Goal: Task Accomplishment & Management: Use online tool/utility

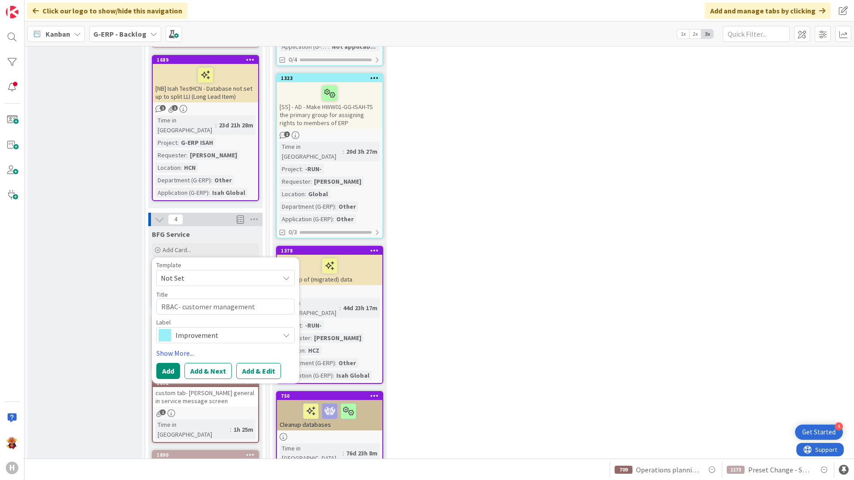
click at [201, 262] on div "Template Not Set Not Set BFG SS - Standard Template Isah Change - template Isah…" at bounding box center [225, 302] width 139 height 81
click at [261, 298] on textarea "RBAC- customer management" at bounding box center [225, 306] width 139 height 16
click at [244, 329] on span "Improvement" at bounding box center [225, 335] width 99 height 13
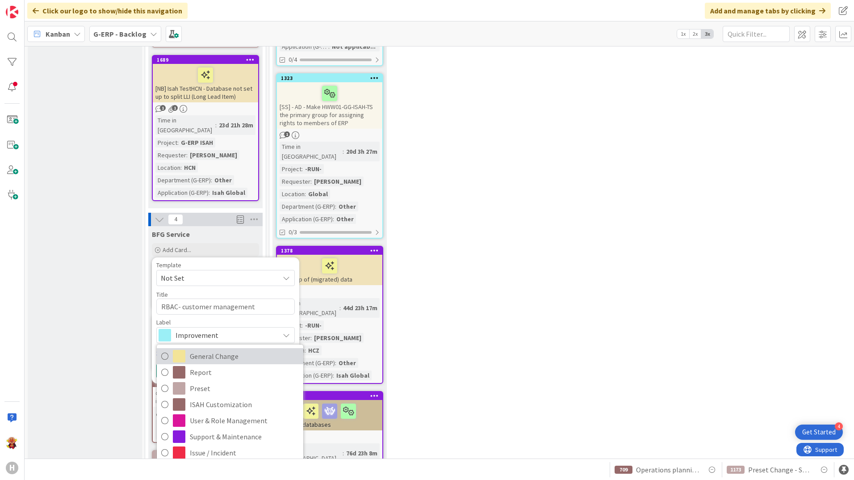
click at [248, 349] on span "General Change" at bounding box center [244, 355] width 109 height 13
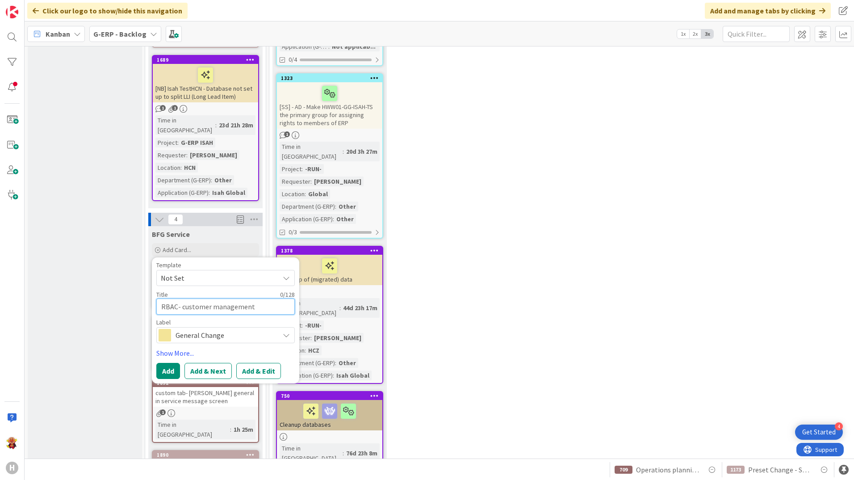
click at [193, 298] on textarea "RBAC- customer management" at bounding box center [225, 306] width 139 height 16
click at [219, 329] on span "General Change" at bounding box center [225, 335] width 99 height 13
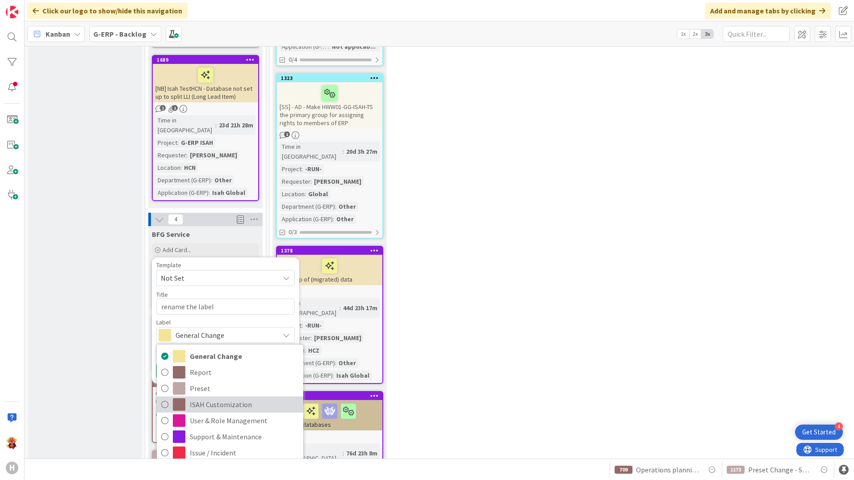
click at [265, 398] on span "ISAH Customization" at bounding box center [244, 404] width 109 height 13
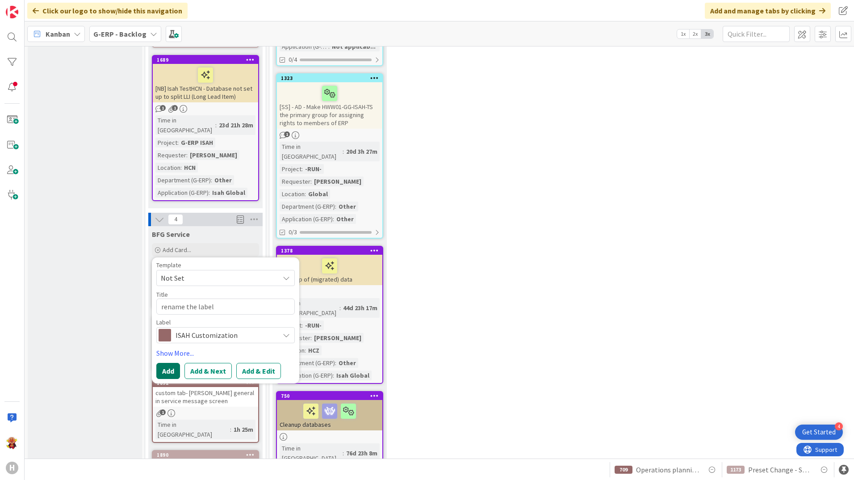
click at [178, 363] on button "Add" at bounding box center [168, 371] width 24 height 16
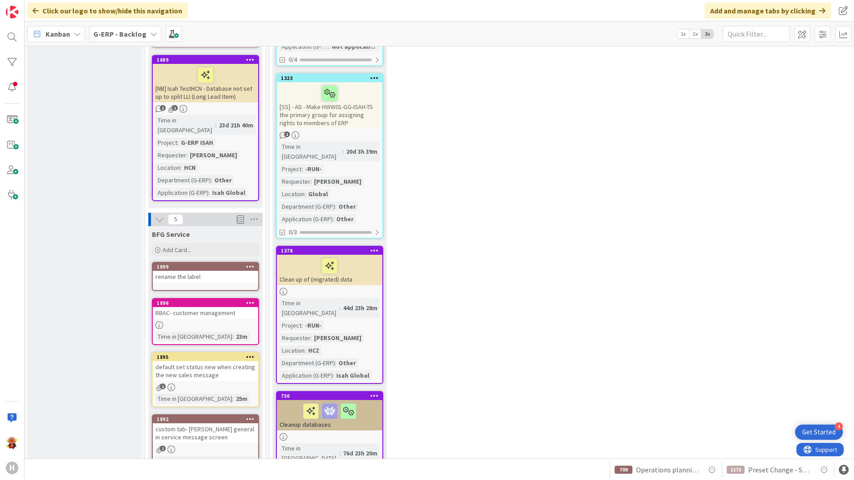
click at [216, 271] on div "rename the label" at bounding box center [205, 277] width 105 height 12
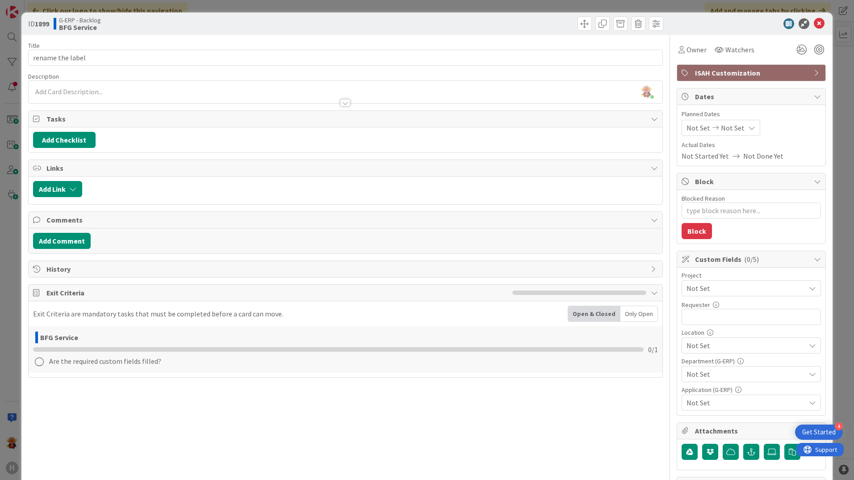
click at [148, 89] on div "Lareina Cheng joined 2 m ago" at bounding box center [346, 92] width 634 height 22
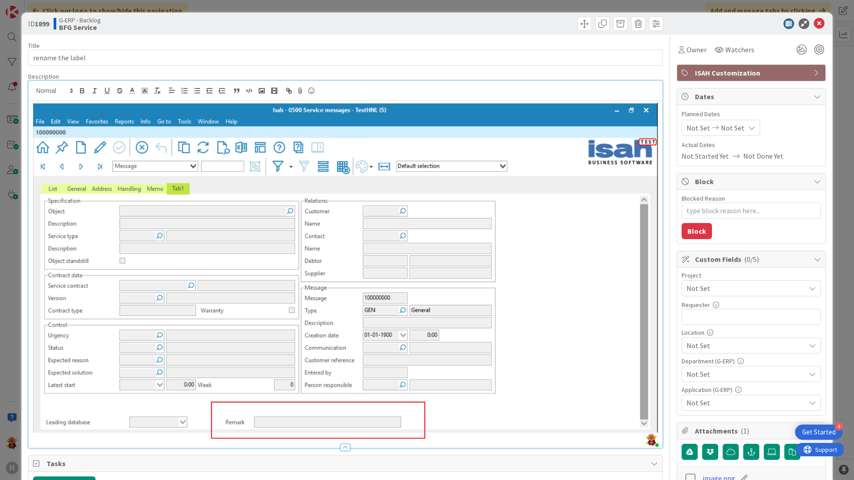
click at [31, 104] on div at bounding box center [346, 274] width 634 height 347
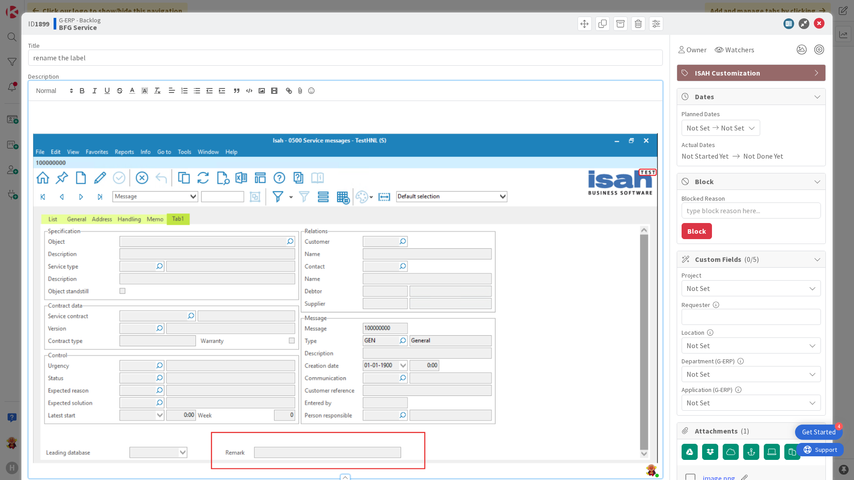
drag, startPoint x: 232, startPoint y: 97, endPoint x: 231, endPoint y: 113, distance: 16.1
click at [232, 107] on div "Lareina Cheng joined 2 m ago" at bounding box center [346, 279] width 634 height 397
click at [231, 114] on p at bounding box center [345, 118] width 625 height 10
click at [235, 115] on p at bounding box center [345, 118] width 625 height 10
click at [235, 109] on p at bounding box center [345, 108] width 625 height 10
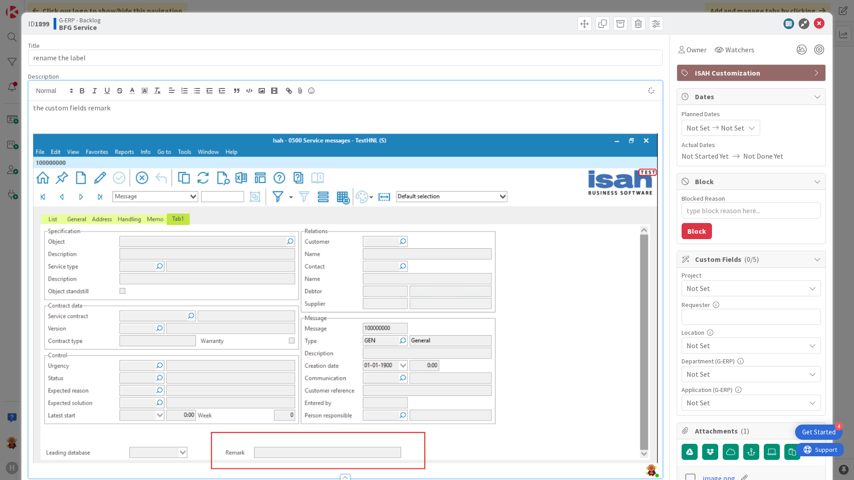
click at [236, 111] on p "the custom fields remark" at bounding box center [345, 108] width 625 height 10
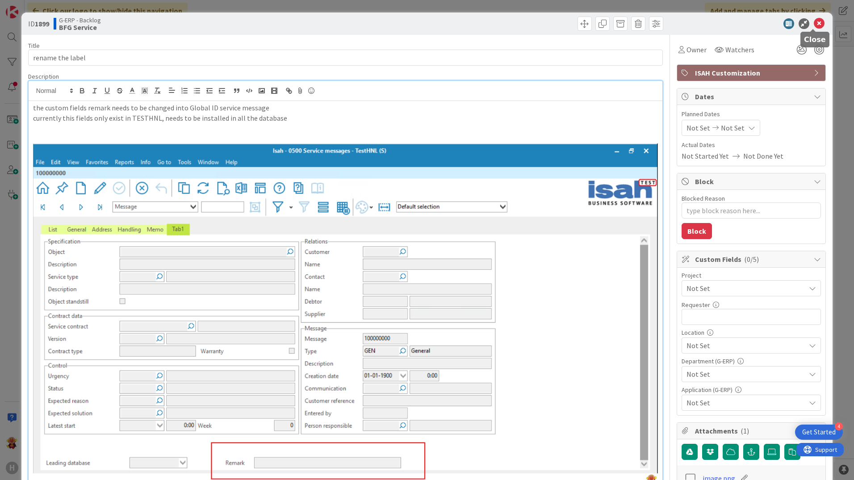
click at [814, 24] on icon at bounding box center [819, 23] width 11 height 11
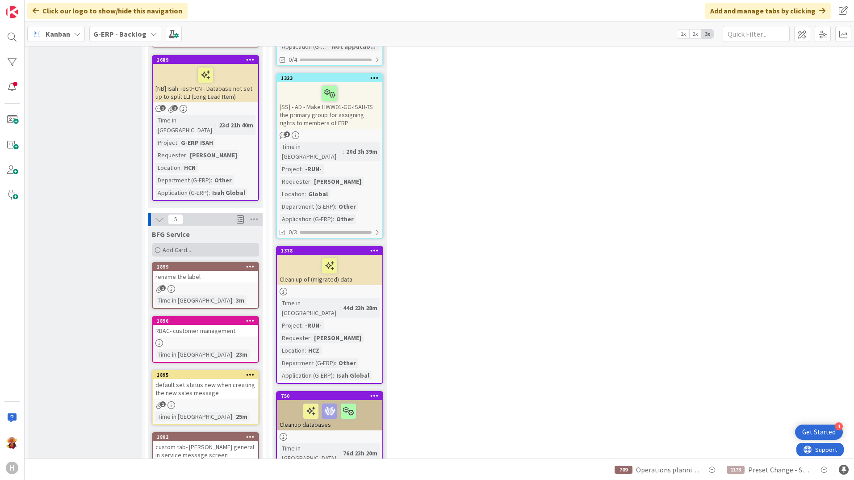
drag, startPoint x: 177, startPoint y: 146, endPoint x: 177, endPoint y: 154, distance: 8.0
click at [177, 226] on div "BFG Service Add Card... Template Not Set Not Set BFG SS - Standard Template Isa…" at bounding box center [205, 242] width 114 height 32
click at [177, 246] on span "Add Card..." at bounding box center [177, 250] width 29 height 8
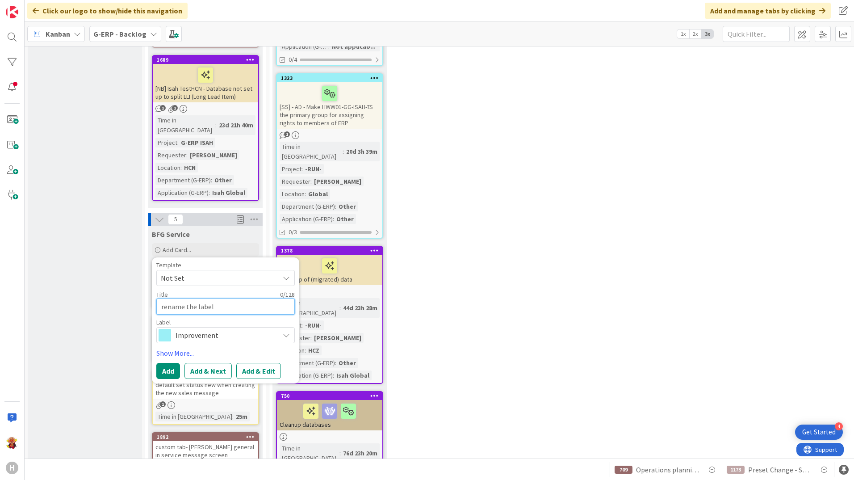
drag, startPoint x: 240, startPoint y: 210, endPoint x: 217, endPoint y: 241, distance: 38.7
click at [239, 298] on textarea "rename the label" at bounding box center [225, 306] width 139 height 16
click at [214, 262] on div "Template Not Set Not Set BFG SS - Standard Template Isah Change - template Isah…" at bounding box center [225, 320] width 139 height 117
click at [214, 327] on div "Improvement" at bounding box center [225, 335] width 139 height 16
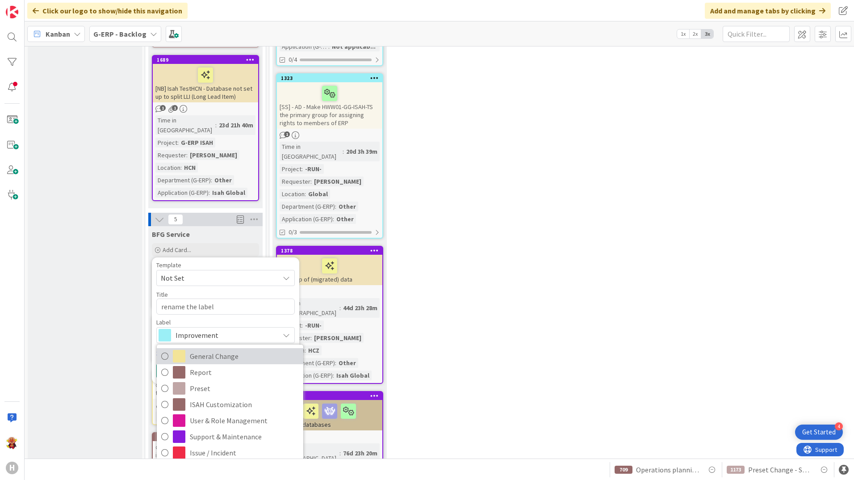
drag, startPoint x: 214, startPoint y: 260, endPoint x: 216, endPoint y: 246, distance: 14.0
click at [213, 349] on span "General Change" at bounding box center [244, 355] width 109 height 13
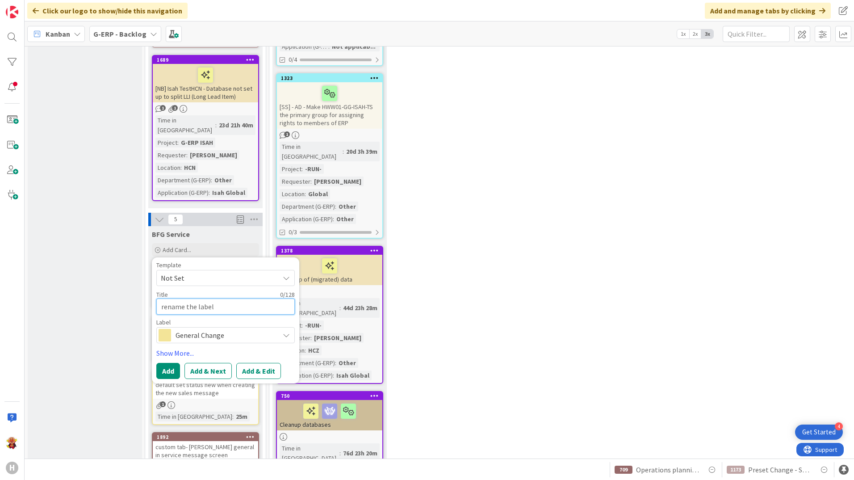
click at [179, 298] on textarea "rename the label" at bounding box center [225, 306] width 139 height 16
click at [197, 272] on span "Not Set" at bounding box center [217, 278] width 112 height 12
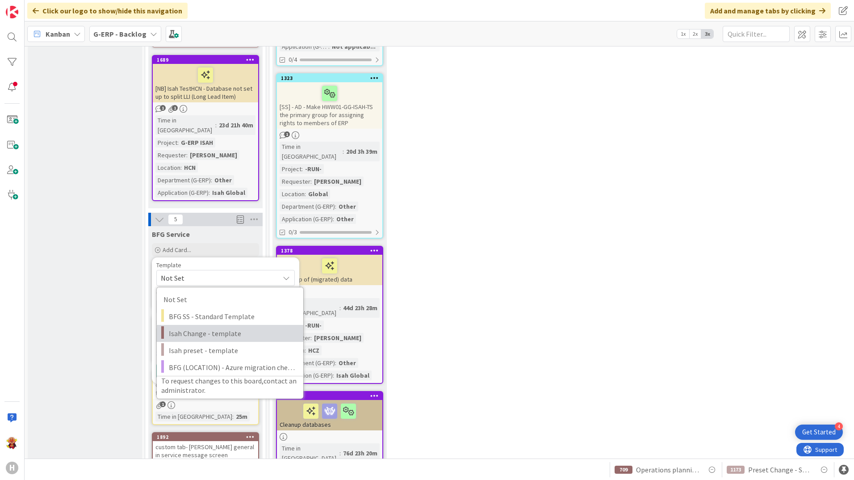
click at [252, 328] on span "Isah Change - template" at bounding box center [233, 334] width 128 height 12
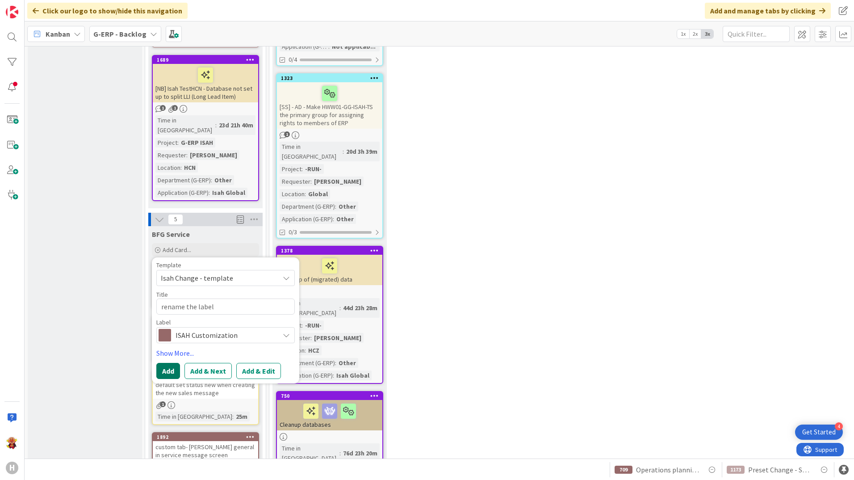
drag, startPoint x: 171, startPoint y: 273, endPoint x: 169, endPoint y: 265, distance: 8.2
click at [171, 363] on button "Add" at bounding box center [168, 371] width 24 height 16
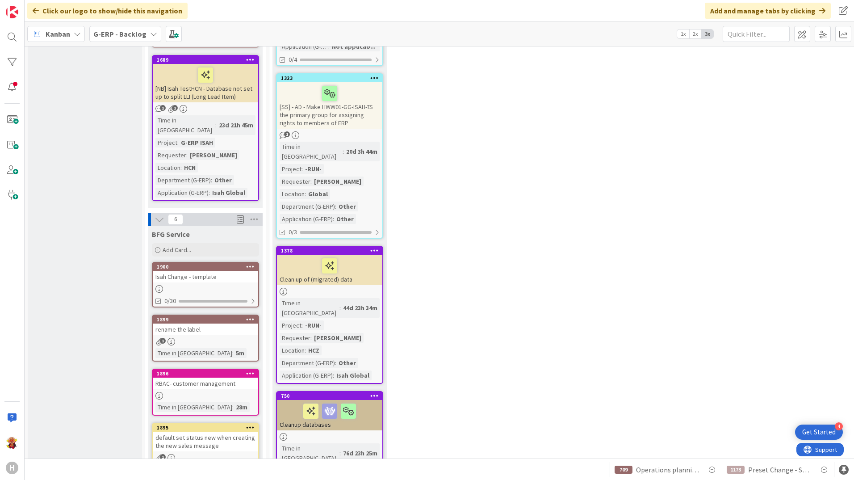
click at [223, 262] on link "1900 Isah Change - template 0/30" at bounding box center [205, 285] width 107 height 46
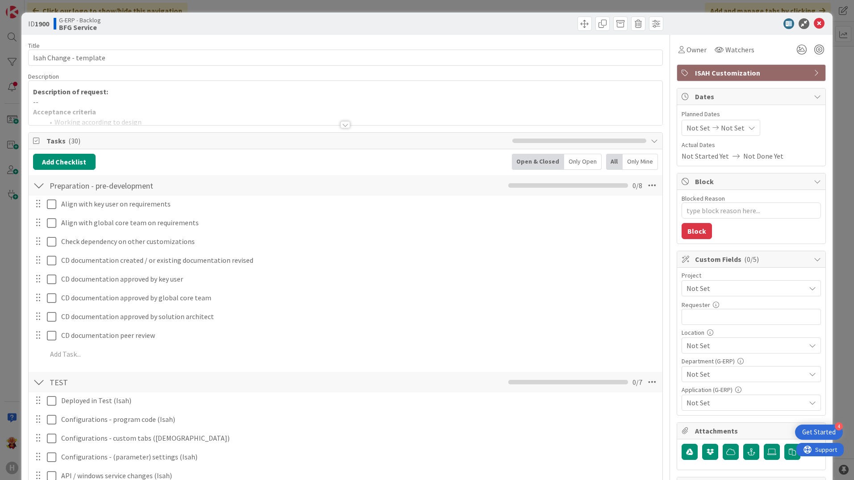
click at [174, 102] on p "--" at bounding box center [345, 102] width 625 height 10
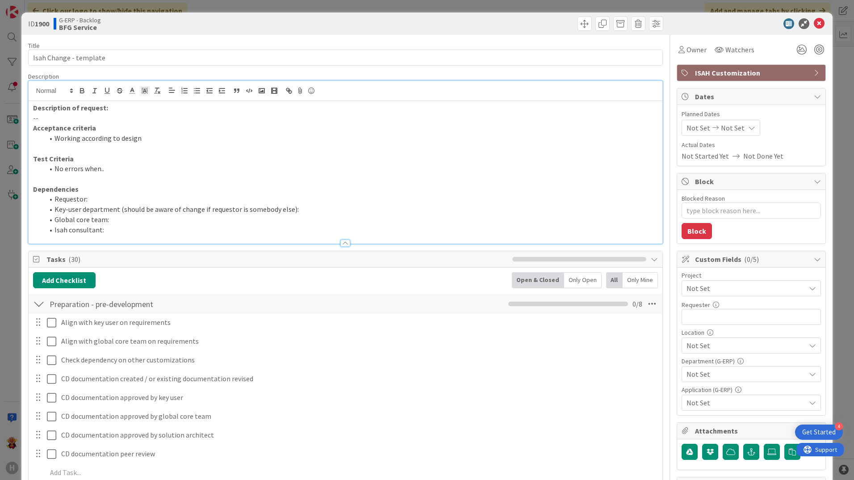
click at [153, 122] on p "--" at bounding box center [345, 118] width 625 height 10
drag, startPoint x: 153, startPoint y: 122, endPoint x: 58, endPoint y: 118, distance: 94.8
click at [58, 118] on p "--" at bounding box center [345, 118] width 625 height 10
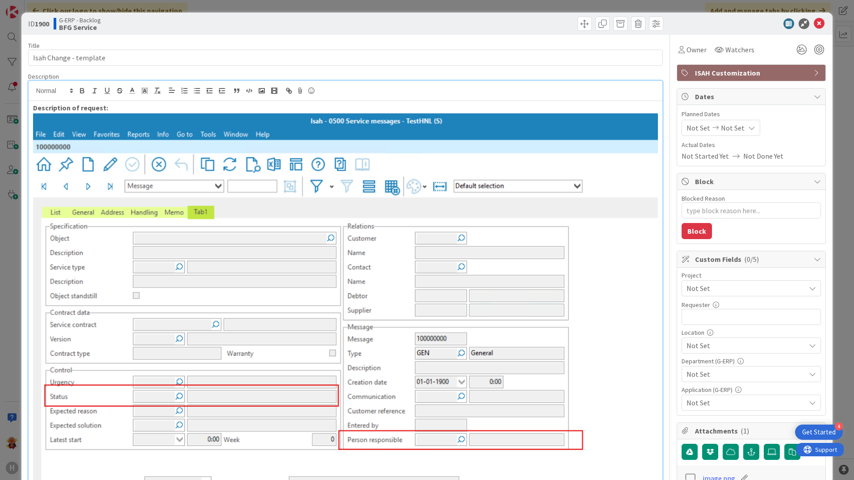
click at [206, 108] on p "Description of request:" at bounding box center [345, 108] width 625 height 10
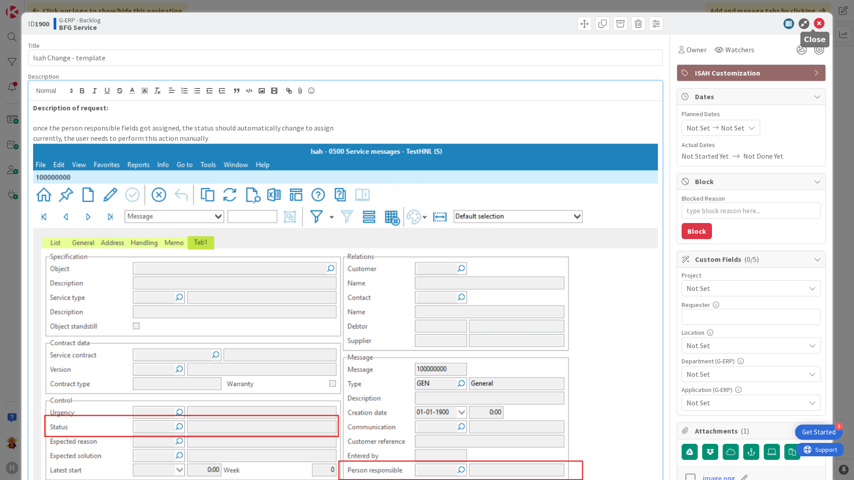
click at [814, 22] on icon at bounding box center [819, 23] width 11 height 11
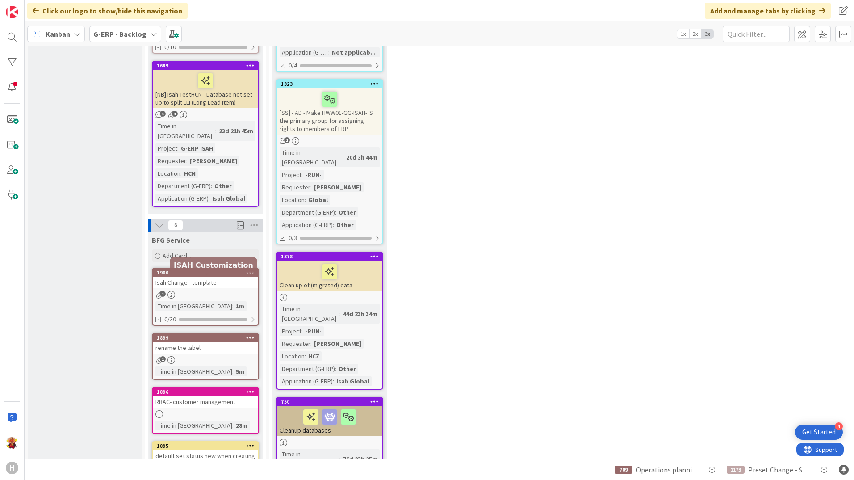
scroll to position [849, 0]
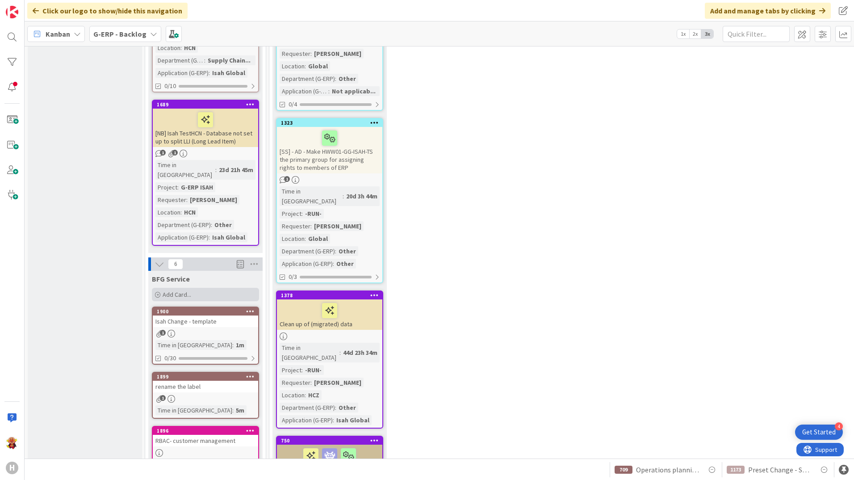
click at [214, 288] on div "Add Card..." at bounding box center [205, 294] width 107 height 13
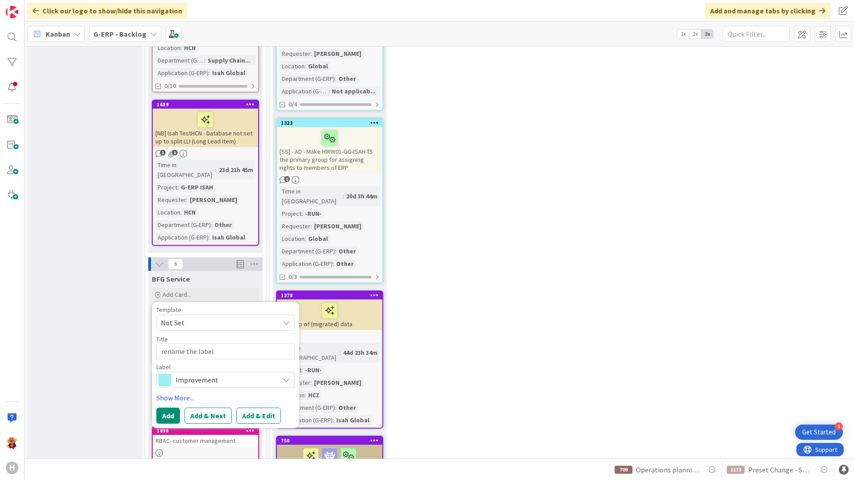
click at [195, 374] on span "Improvement" at bounding box center [225, 380] width 99 height 13
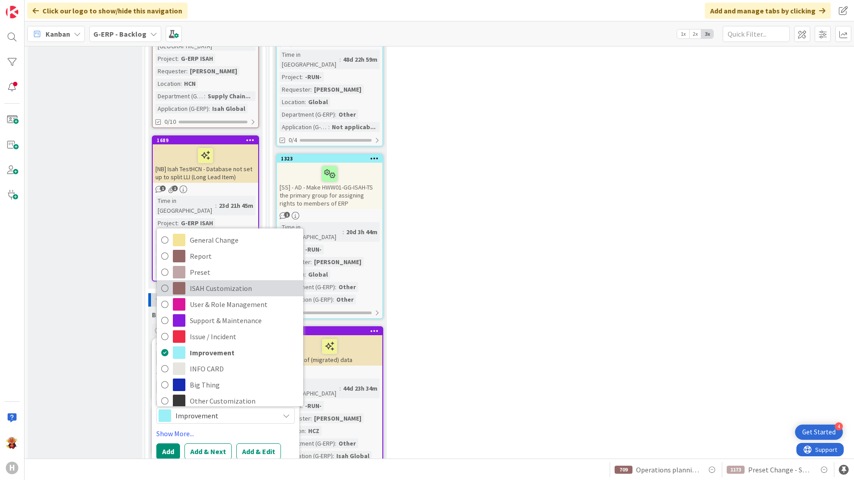
scroll to position [797, 0]
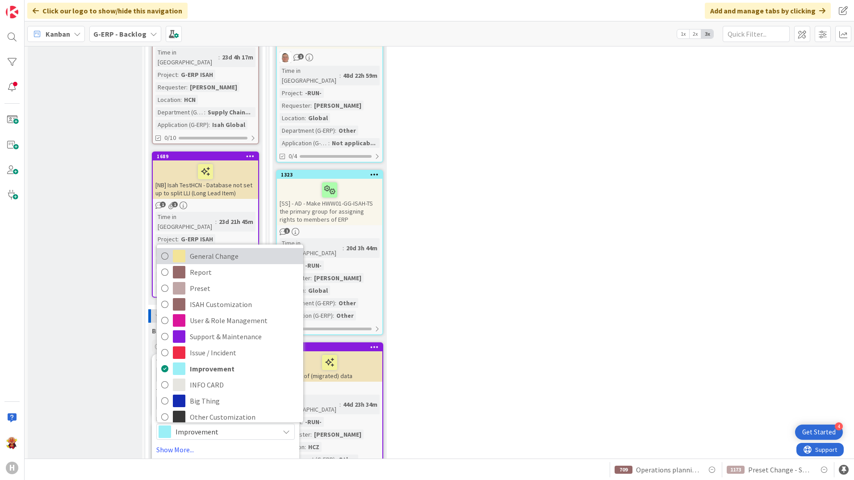
click at [248, 249] on span "General Change" at bounding box center [244, 255] width 109 height 13
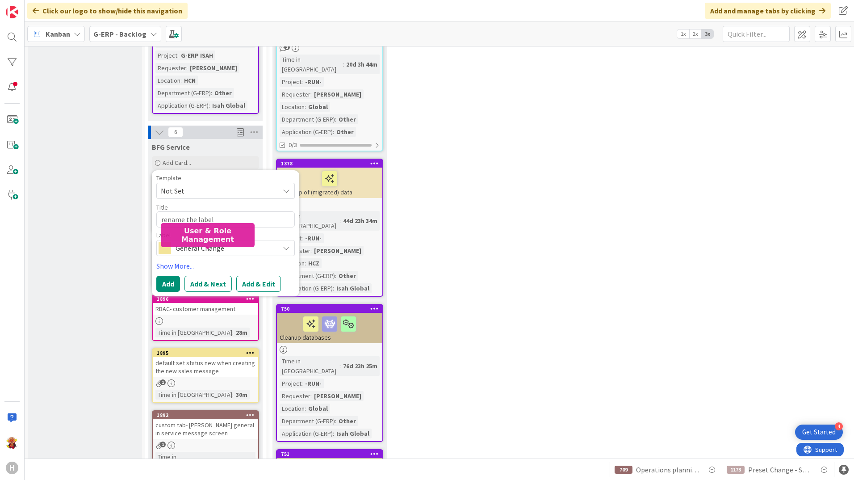
scroll to position [931, 0]
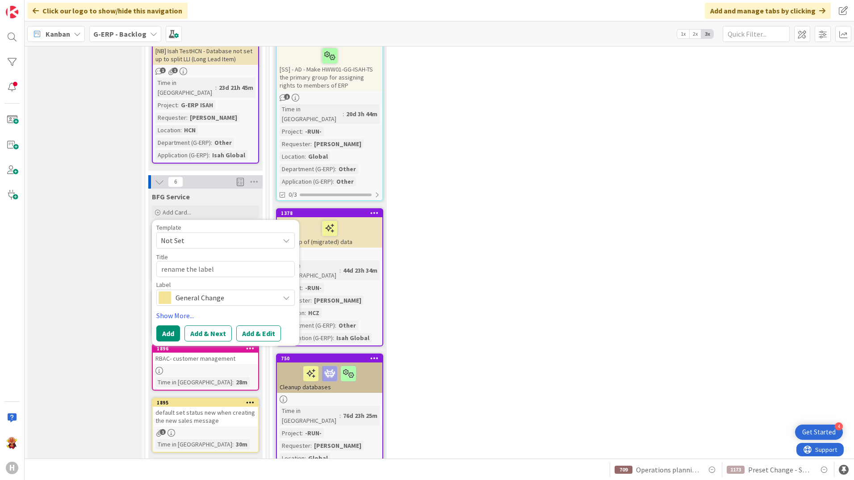
click at [231, 235] on span "Not Set" at bounding box center [217, 241] width 112 height 12
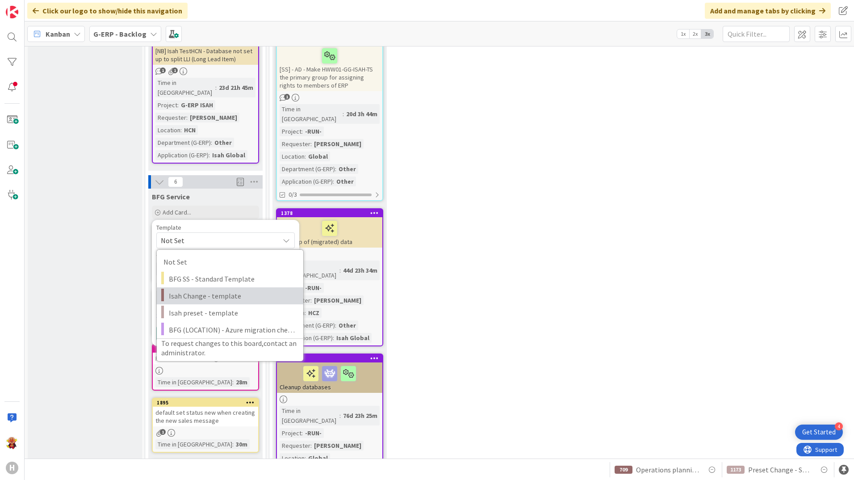
click at [240, 290] on span "Isah Change - template" at bounding box center [233, 296] width 128 height 12
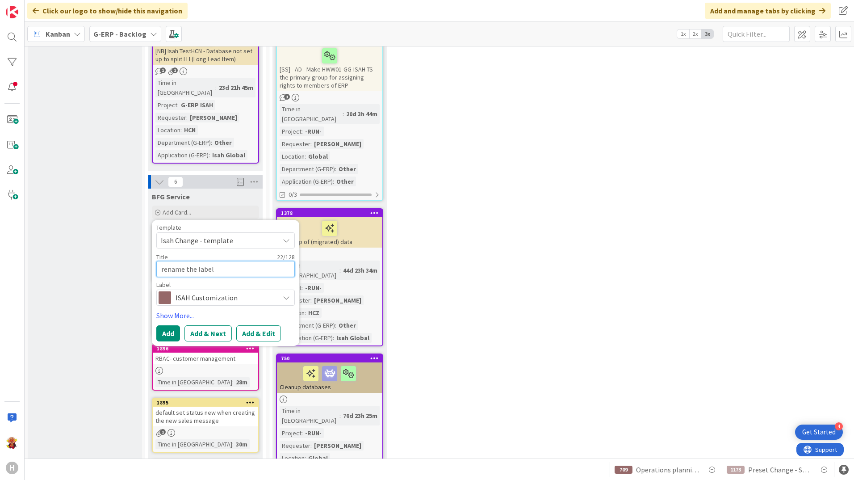
click at [246, 261] on textarea "Isah Change - template" at bounding box center [225, 269] width 139 height 16
drag, startPoint x: 246, startPoint y: 178, endPoint x: 76, endPoint y: 185, distance: 169.9
click at [256, 261] on textarea "Isah Change - template" at bounding box center [225, 269] width 139 height 16
drag, startPoint x: 256, startPoint y: 173, endPoint x: 155, endPoint y: 178, distance: 101.5
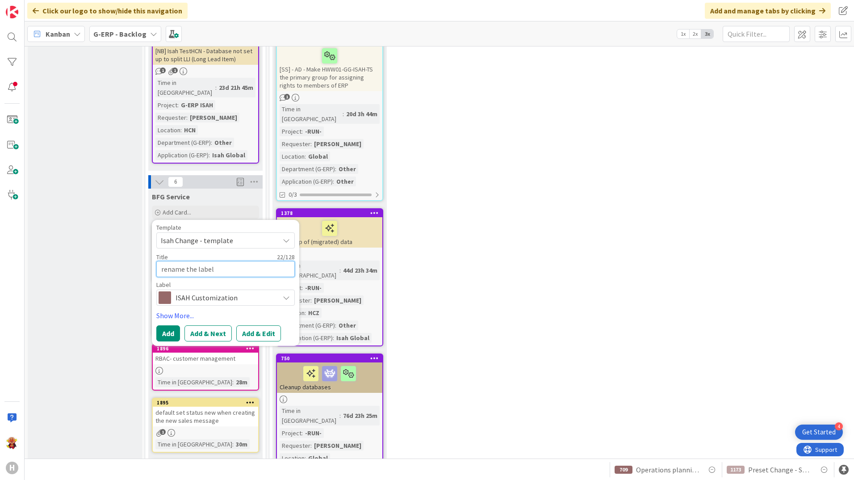
click at [155, 220] on div "Template Isah Change - template Not Set BFG SS - Standard Template Isah Change …" at bounding box center [225, 283] width 147 height 126
paste textarea "create offer by default"
click at [174, 248] on div "Template Isah Change - template Not Set BFG SS - Standard Template Isah Change …" at bounding box center [225, 283] width 147 height 126
click at [171, 325] on button "Add" at bounding box center [168, 333] width 24 height 16
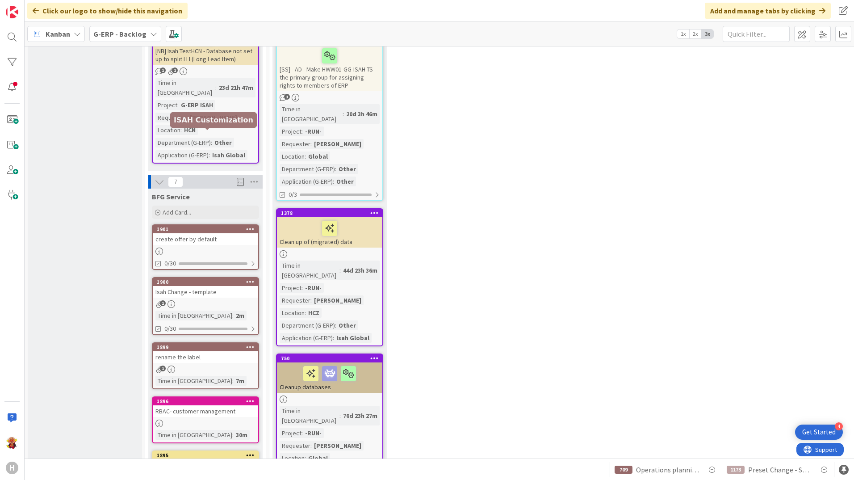
click at [227, 233] on div "create offer by default" at bounding box center [205, 239] width 105 height 12
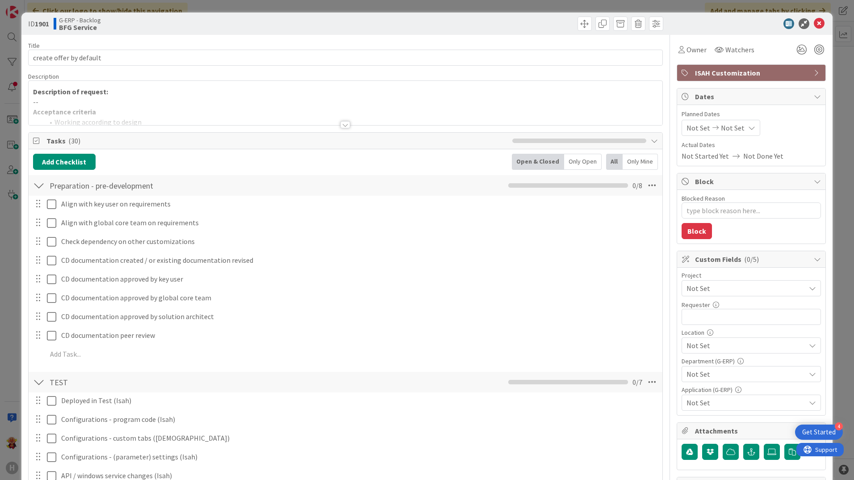
click at [210, 107] on div at bounding box center [346, 113] width 634 height 23
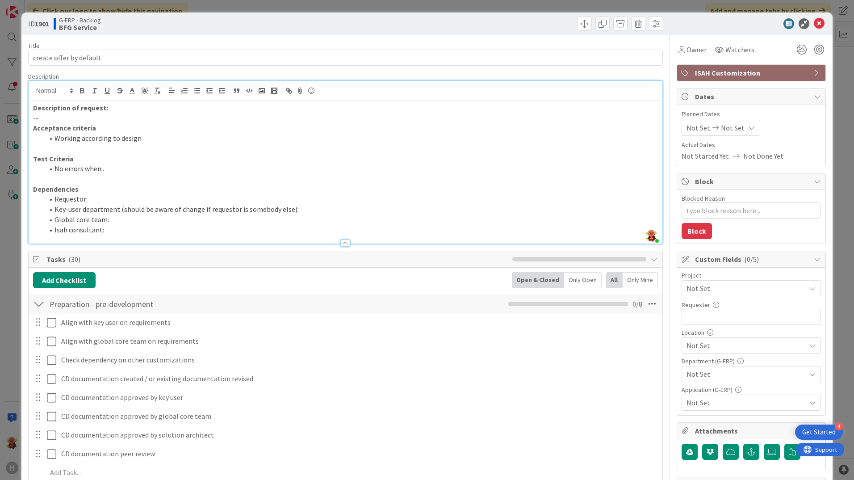
drag, startPoint x: 42, startPoint y: 119, endPoint x: 8, endPoint y: 124, distance: 34.8
click at [8, 124] on div "ID 1901 G-ERP - Backlog BFG Service Title 23 / 128 create offer by default Desc…" at bounding box center [427, 240] width 854 height 480
click at [38, 124] on strong "Acceptance criteria" at bounding box center [64, 127] width 63 height 9
drag, startPoint x: 43, startPoint y: 118, endPoint x: 10, endPoint y: 122, distance: 32.9
click at [10, 122] on div "ID 1901 G-ERP - Backlog BFG Service Title 23 / 128 create offer by default Desc…" at bounding box center [427, 240] width 854 height 480
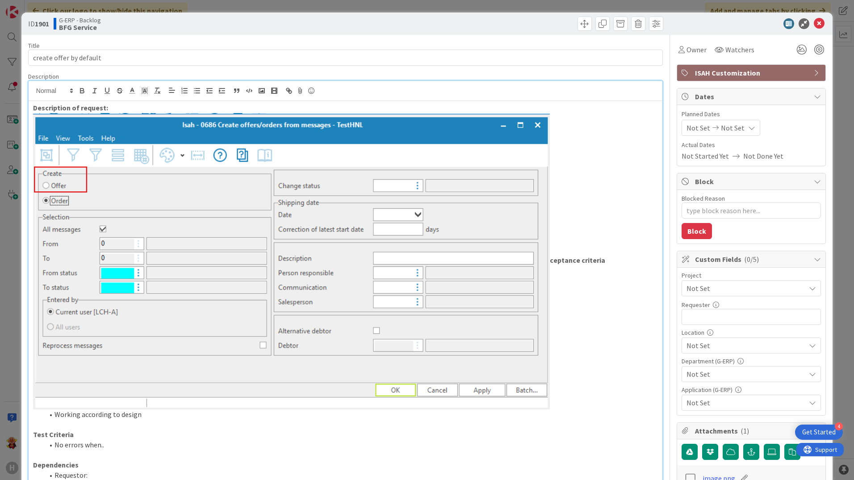
click at [183, 106] on p "Description of request:" at bounding box center [345, 108] width 625 height 10
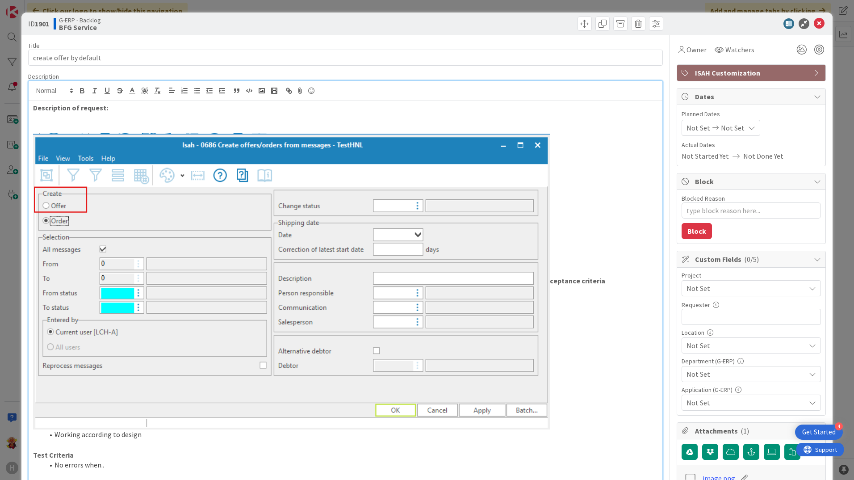
click at [109, 118] on p at bounding box center [345, 118] width 625 height 10
click at [109, 121] on p at bounding box center [345, 118] width 625 height 10
click at [109, 126] on p at bounding box center [345, 128] width 625 height 10
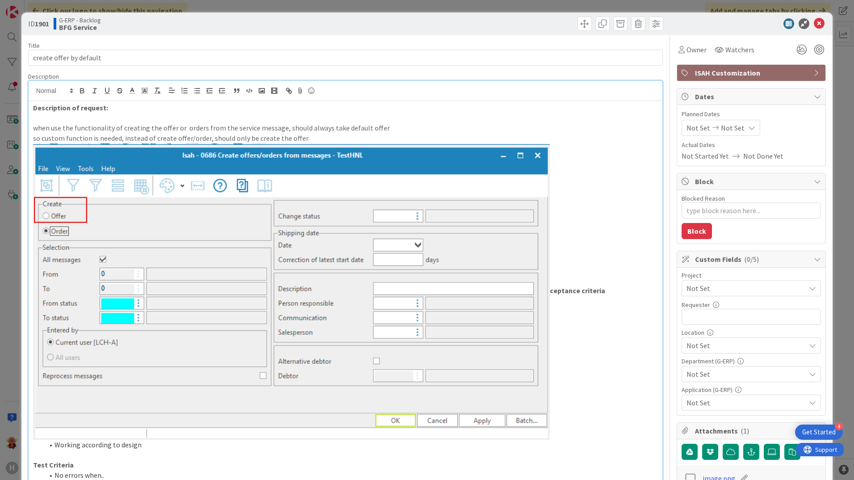
click at [818, 19] on div at bounding box center [747, 23] width 158 height 11
click at [815, 21] on icon at bounding box center [819, 23] width 11 height 11
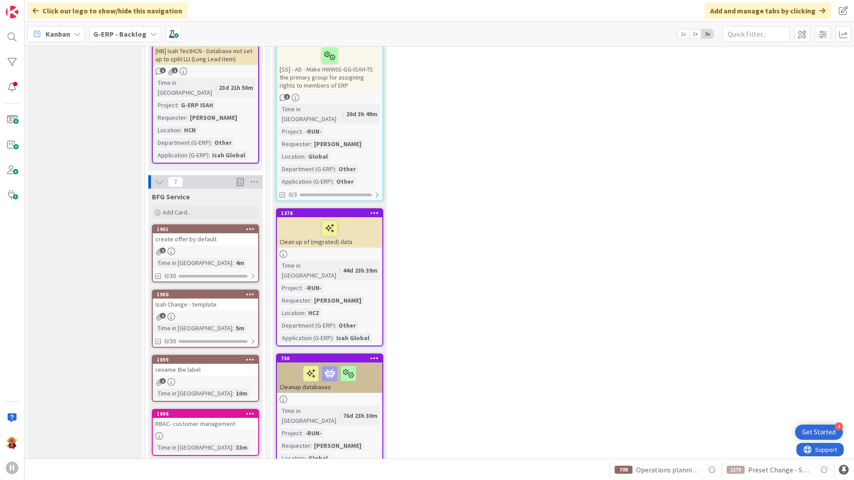
click at [230, 248] on div "1" at bounding box center [205, 252] width 105 height 8
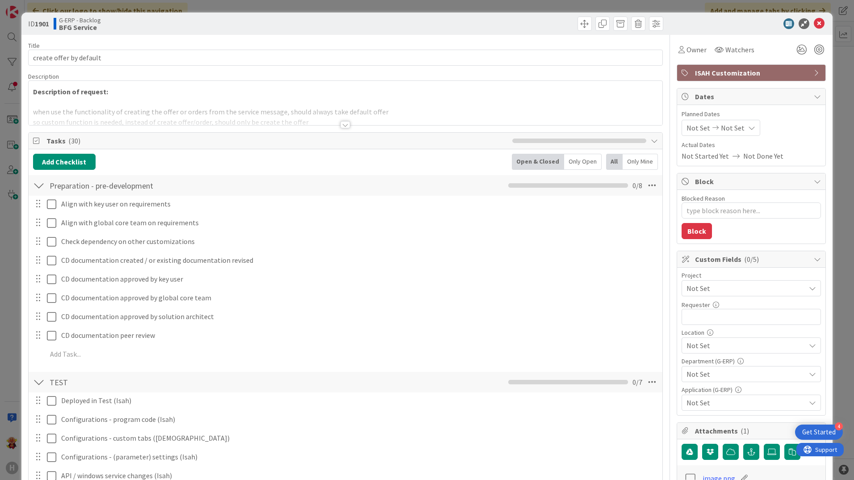
click at [336, 124] on div at bounding box center [346, 113] width 634 height 23
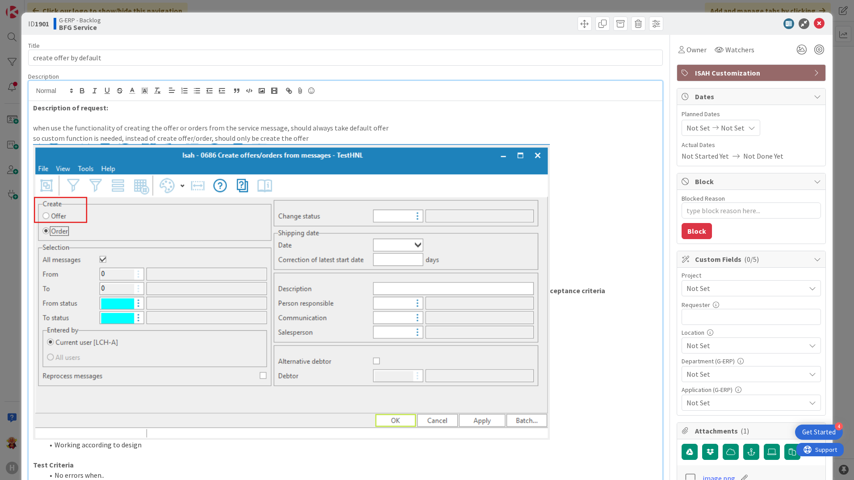
click at [341, 208] on img at bounding box center [291, 291] width 517 height 296
click at [348, 214] on img at bounding box center [291, 291] width 517 height 296
click at [476, 237] on img at bounding box center [291, 291] width 517 height 296
click at [515, 237] on img at bounding box center [291, 291] width 517 height 296
drag, startPoint x: 557, startPoint y: 252, endPoint x: 557, endPoint y: 257, distance: 4.9
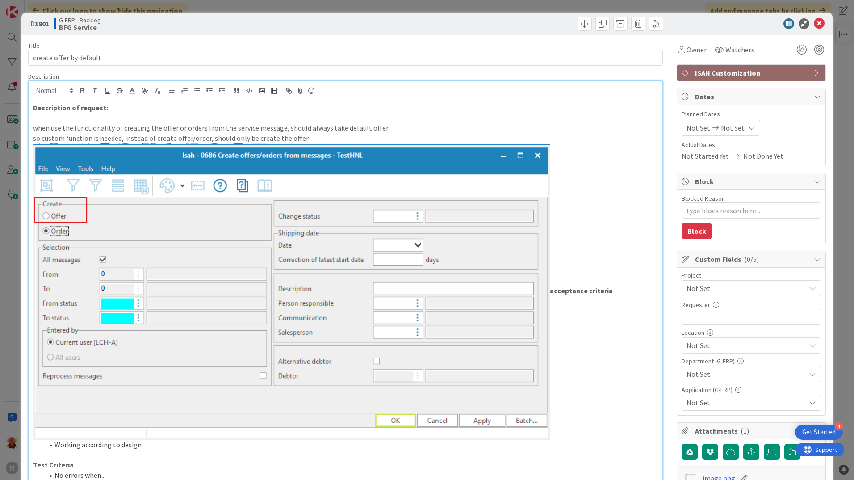
click at [550, 290] on strong "acceptance criteria" at bounding box center [323, 290] width 580 height 9
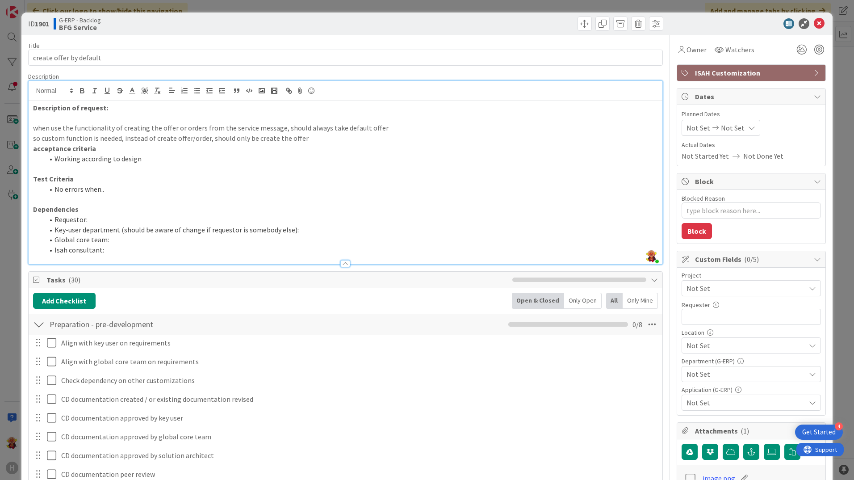
click at [315, 139] on p "so custom function is needed, instead of create offer/order, should only be cre…" at bounding box center [345, 138] width 625 height 10
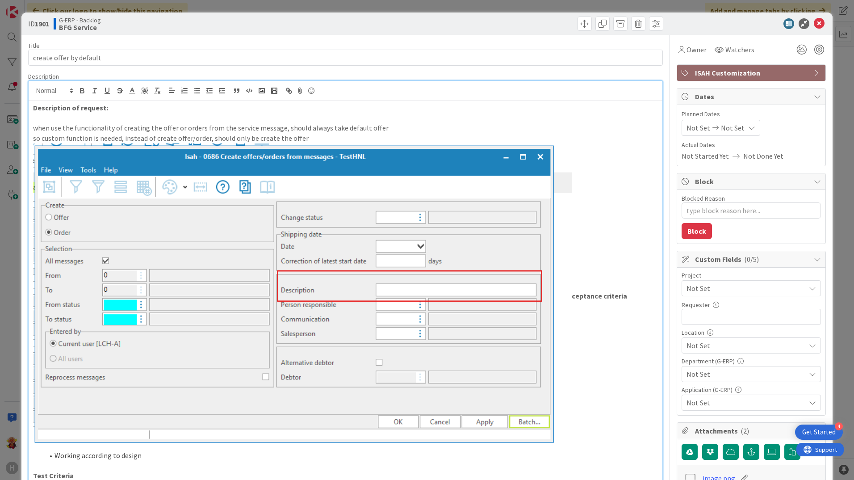
click at [354, 134] on p "so custom function is needed, instead of create offer/order, should only be cre…" at bounding box center [345, 138] width 625 height 10
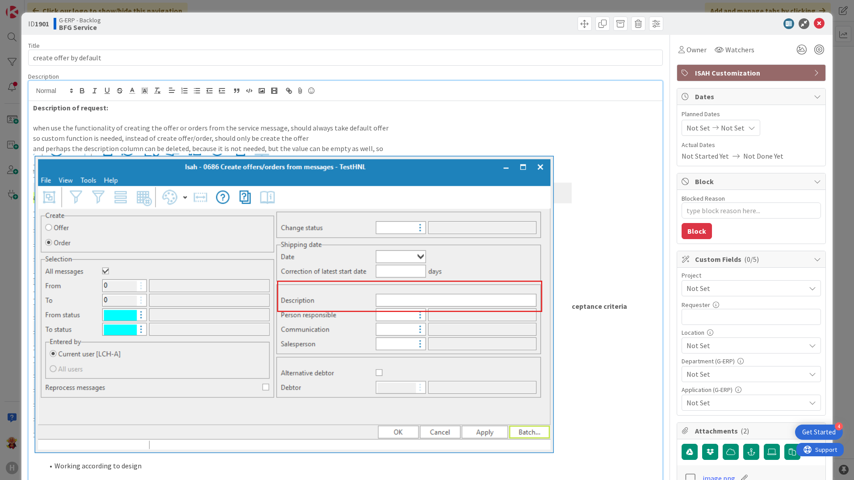
click at [325, 146] on p "and perhaps the description column can be deleted, because it is not needed, bu…" at bounding box center [345, 148] width 625 height 10
click at [412, 148] on p "and perhaps the description column can be deleted, because it is not needed, bu…" at bounding box center [345, 148] width 625 height 10
click at [814, 22] on icon at bounding box center [819, 23] width 11 height 11
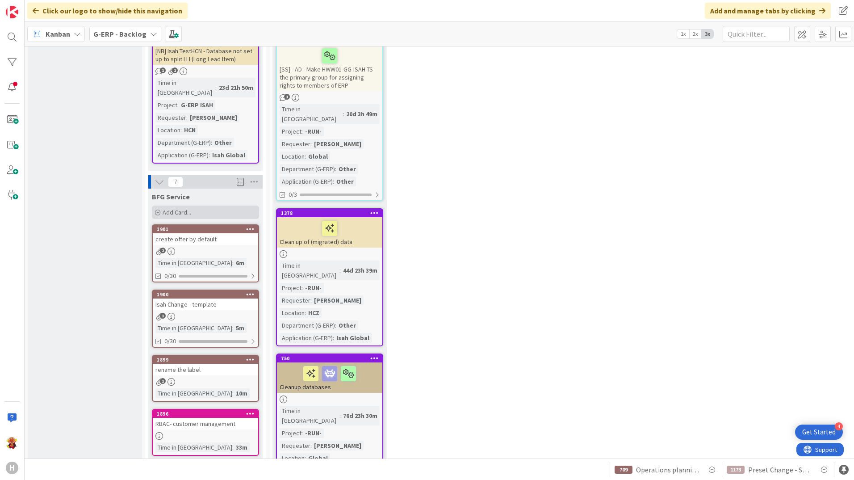
click at [154, 206] on div "Add Card..." at bounding box center [205, 212] width 107 height 13
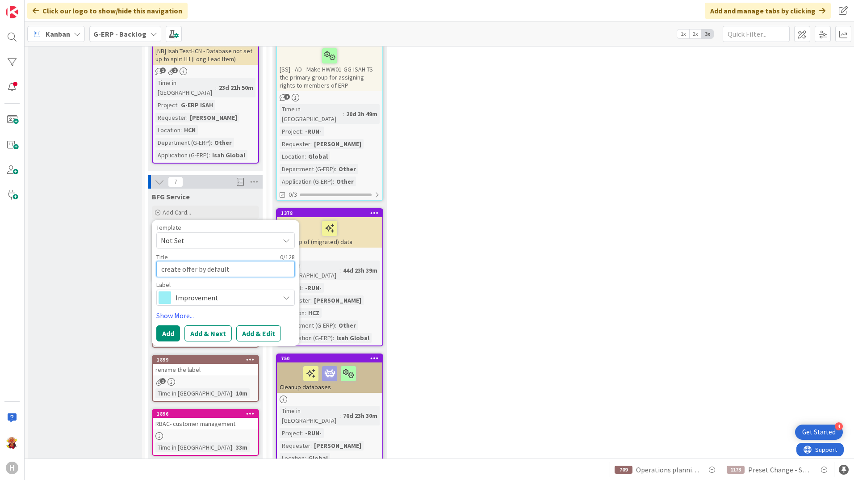
click at [207, 261] on textarea "create offer by default" at bounding box center [225, 269] width 139 height 16
click at [206, 232] on span "Not Set" at bounding box center [225, 240] width 139 height 16
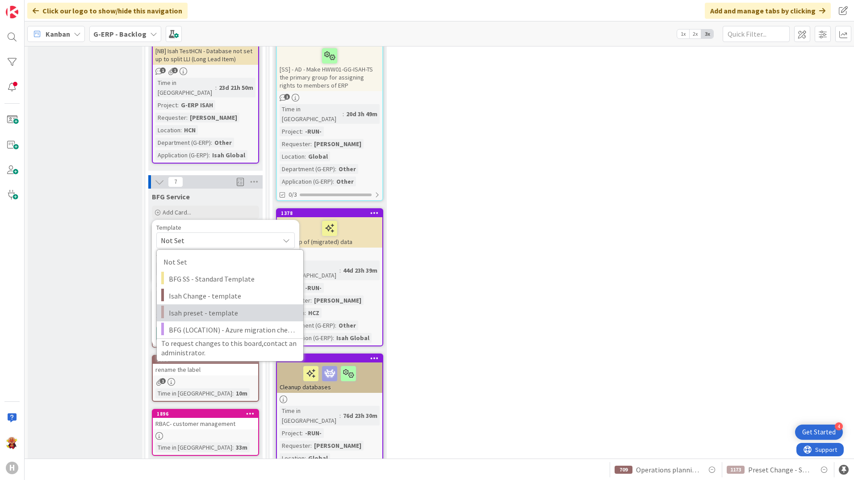
click at [208, 307] on span "Isah preset - template" at bounding box center [233, 313] width 128 height 12
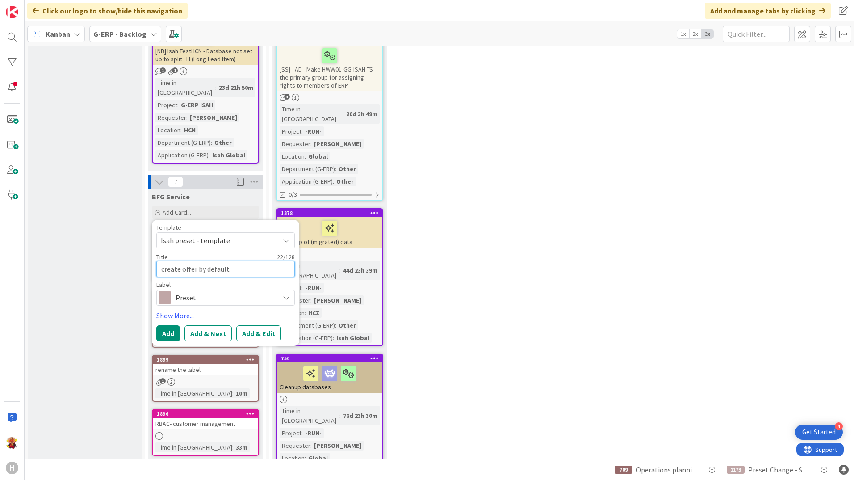
drag, startPoint x: 231, startPoint y: 174, endPoint x: 125, endPoint y: 196, distance: 107.8
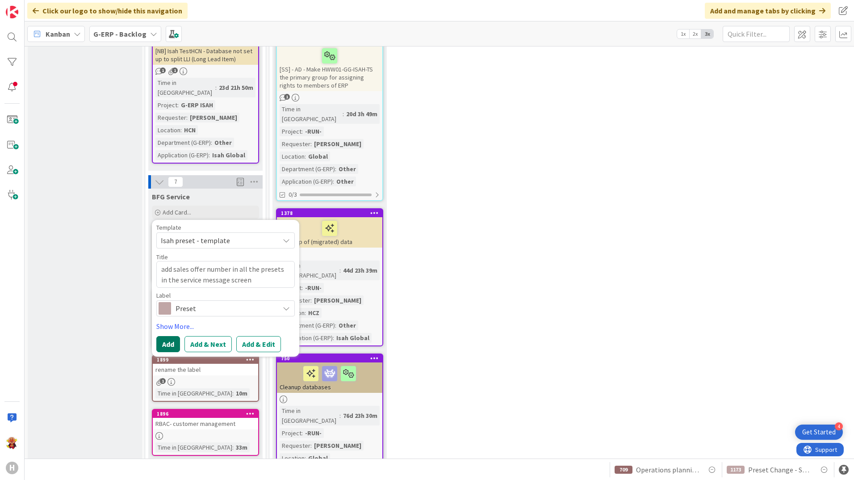
click at [168, 336] on button "Add" at bounding box center [168, 344] width 24 height 16
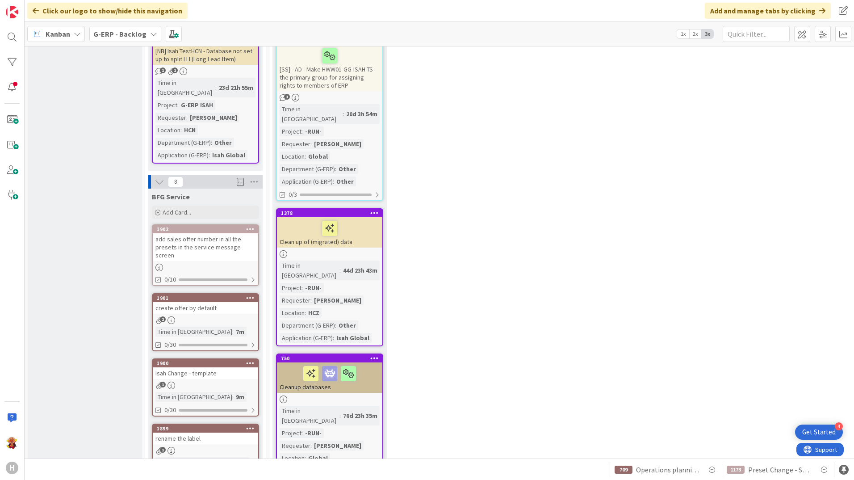
click at [216, 233] on div "add sales offer number in all the presets in the service message screen" at bounding box center [205, 247] width 105 height 28
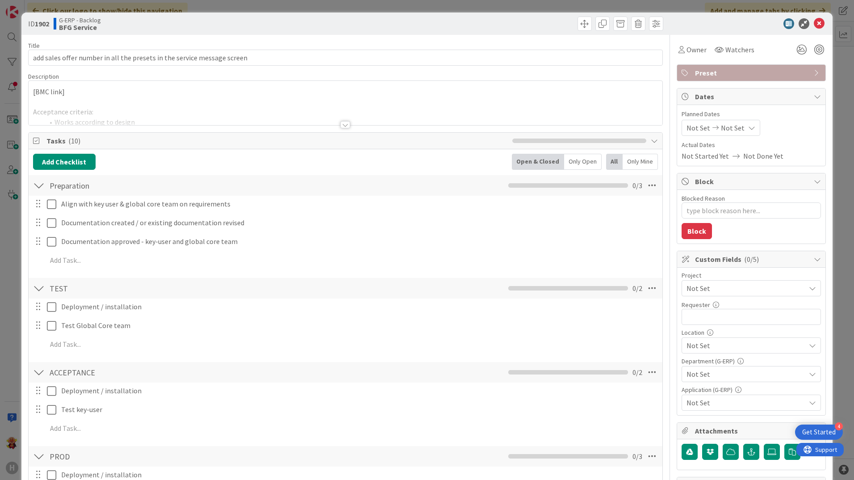
click at [344, 122] on div at bounding box center [345, 124] width 10 height 7
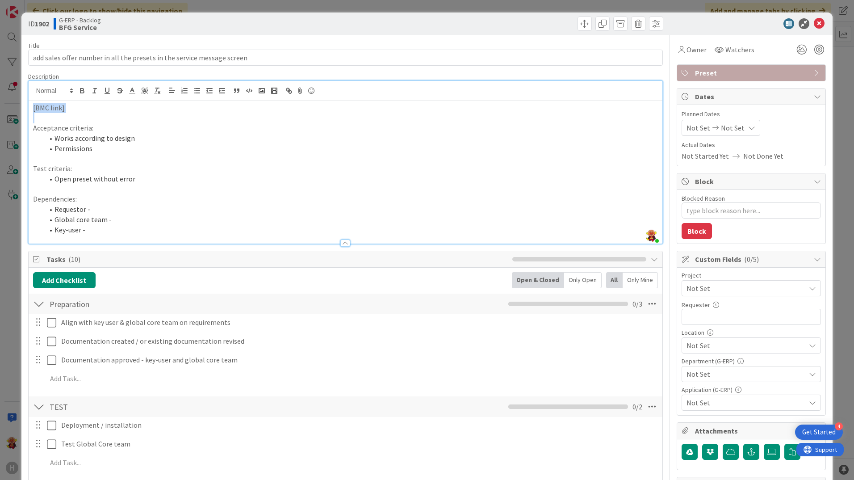
drag, startPoint x: 102, startPoint y: 113, endPoint x: 21, endPoint y: 113, distance: 81.8
click at [21, 113] on div "ID 1902 G-ERP - Backlog BFG Service Title 71 / 128 add sales offer number in al…" at bounding box center [427, 240] width 854 height 480
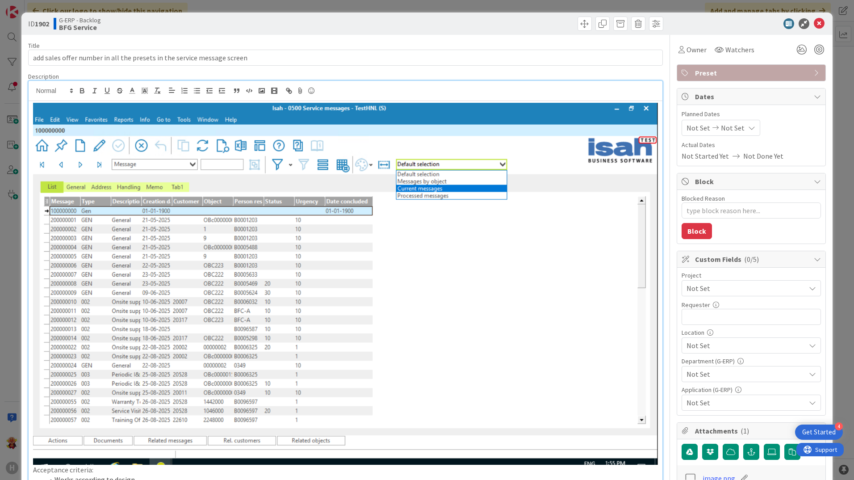
click at [29, 107] on div "Acceptance criteria: Works according to design Permissions Test criteria: Open …" at bounding box center [346, 343] width 634 height 484
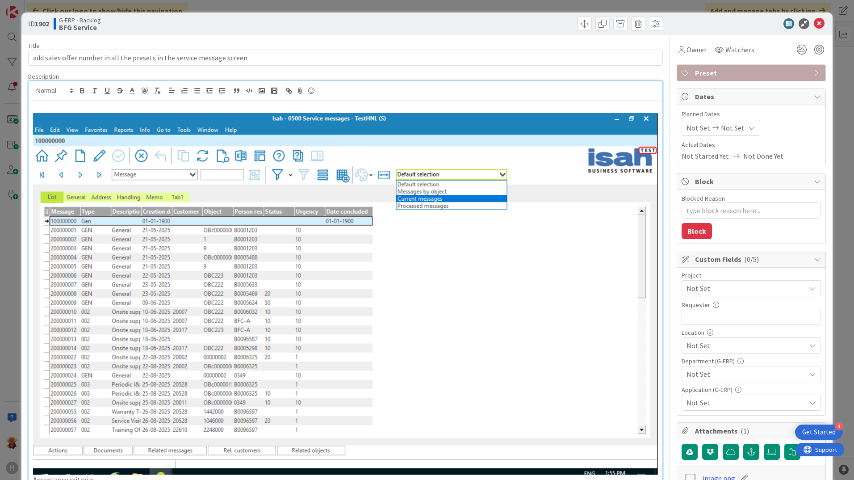
click at [50, 109] on p at bounding box center [345, 108] width 625 height 10
click at [814, 25] on icon at bounding box center [819, 23] width 11 height 11
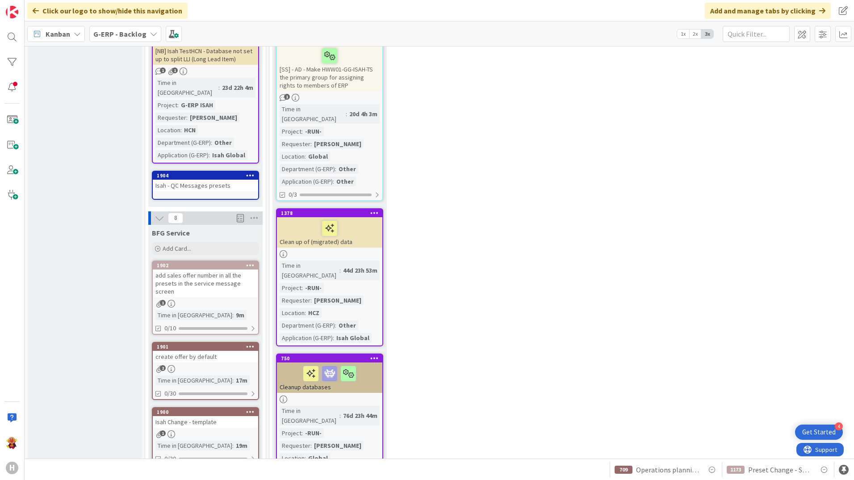
drag, startPoint x: 219, startPoint y: 149, endPoint x: 277, endPoint y: 253, distance: 119.3
click at [219, 242] on div "Add Card..." at bounding box center [205, 248] width 107 height 13
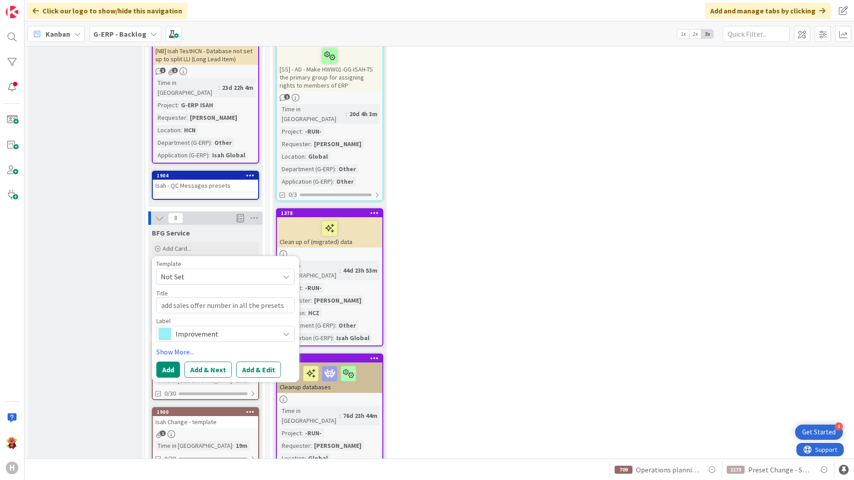
click at [237, 326] on div "Improvement" at bounding box center [225, 334] width 139 height 16
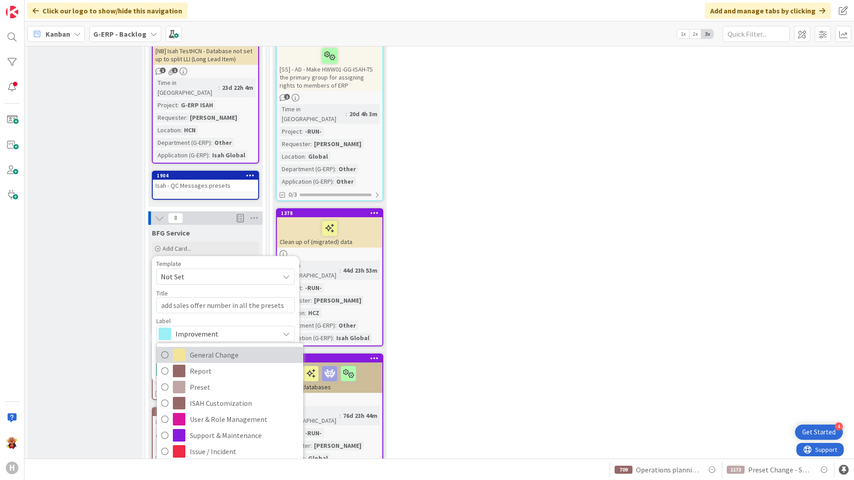
click at [250, 348] on span "General Change" at bounding box center [244, 354] width 109 height 13
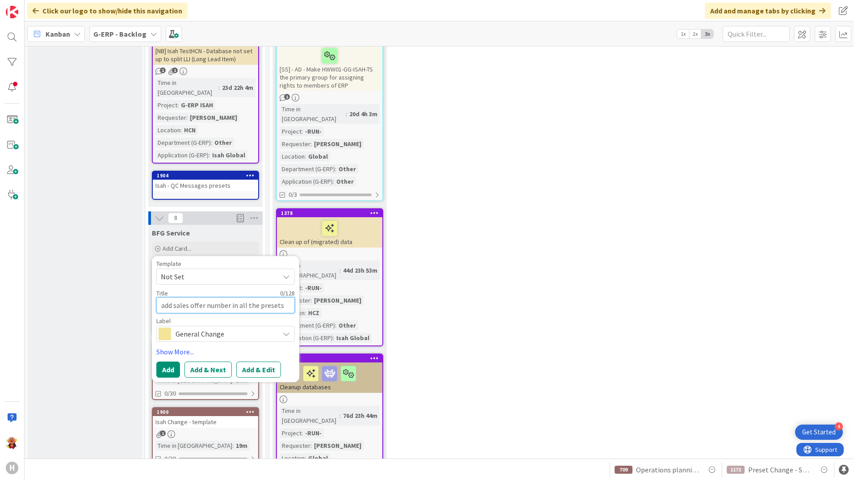
click at [234, 297] on textarea "add sales offer number in all the presets in the service message screen" at bounding box center [225, 305] width 139 height 16
click at [236, 271] on span "Not Set" at bounding box center [217, 277] width 112 height 12
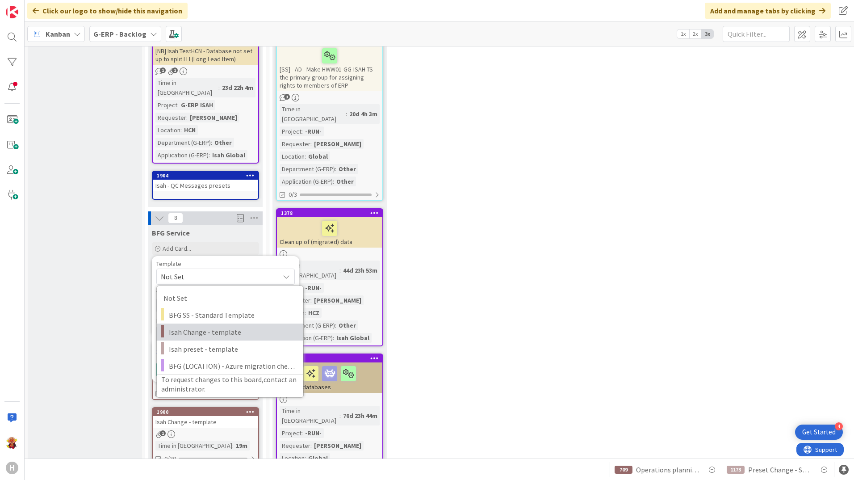
click at [244, 326] on span "Isah Change - template" at bounding box center [233, 332] width 128 height 12
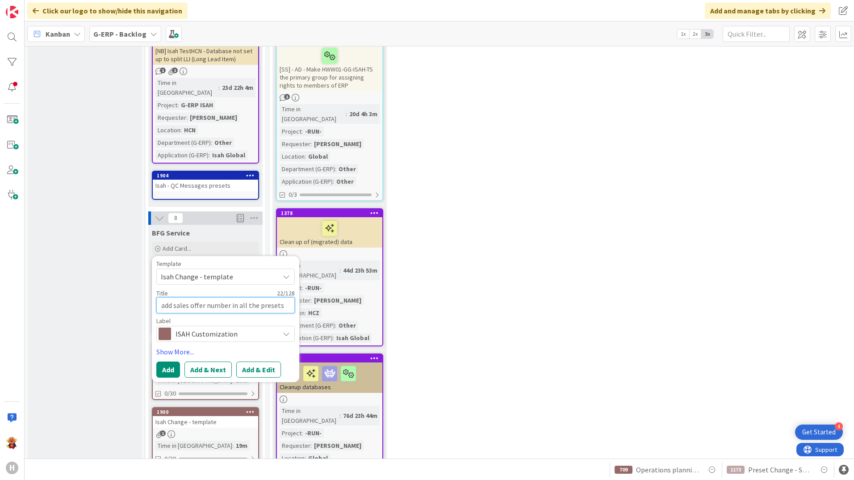
drag, startPoint x: 245, startPoint y: 207, endPoint x: 75, endPoint y: 200, distance: 170.4
drag, startPoint x: 171, startPoint y: 265, endPoint x: 173, endPoint y: 270, distance: 5.4
click at [171, 265] on div "Template Isah Change - template Not Set BFG SS - Standard Template Isah Change …" at bounding box center [225, 319] width 139 height 117
click at [164, 361] on button "Add" at bounding box center [168, 369] width 24 height 16
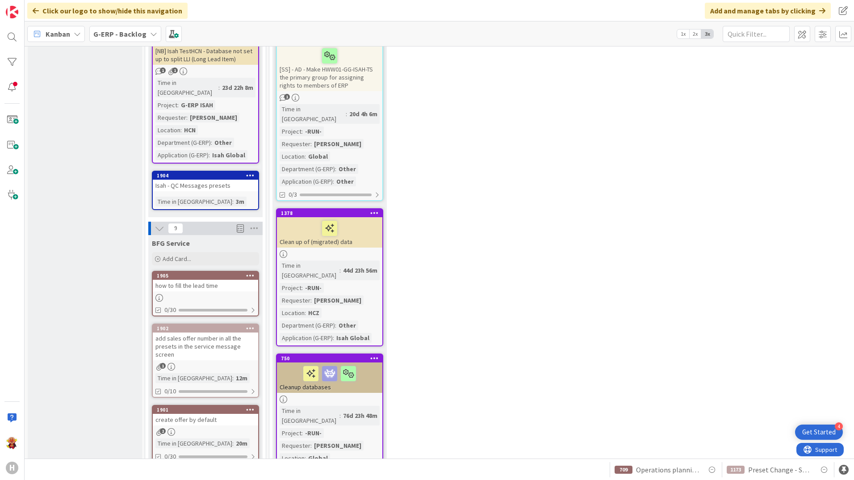
click at [199, 280] on div "how to fill the lead time" at bounding box center [205, 286] width 105 height 12
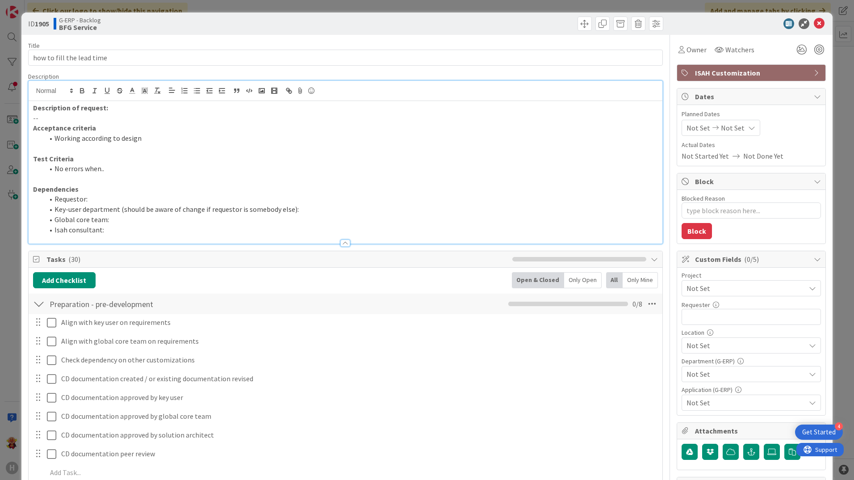
click at [76, 99] on div "Description of request: -- Acceptance criteria Working according to design Test…" at bounding box center [346, 162] width 634 height 163
drag, startPoint x: 39, startPoint y: 116, endPoint x: -2, endPoint y: 127, distance: 42.5
click at [0, 127] on html "4 Get Started H Click our logo to show/hide this navigation Add and manage tabs…" at bounding box center [427, 240] width 854 height 480
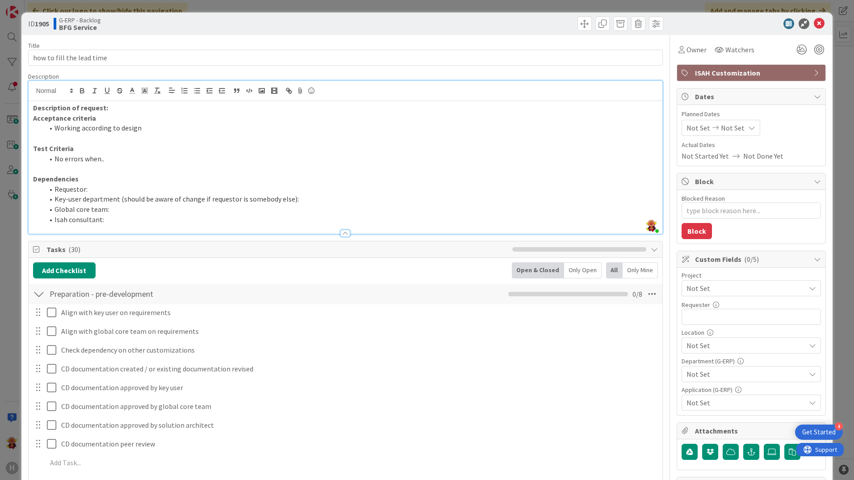
click at [122, 101] on div "Description of request: Acceptance criteria Working according to design Test Cr…" at bounding box center [346, 167] width 634 height 133
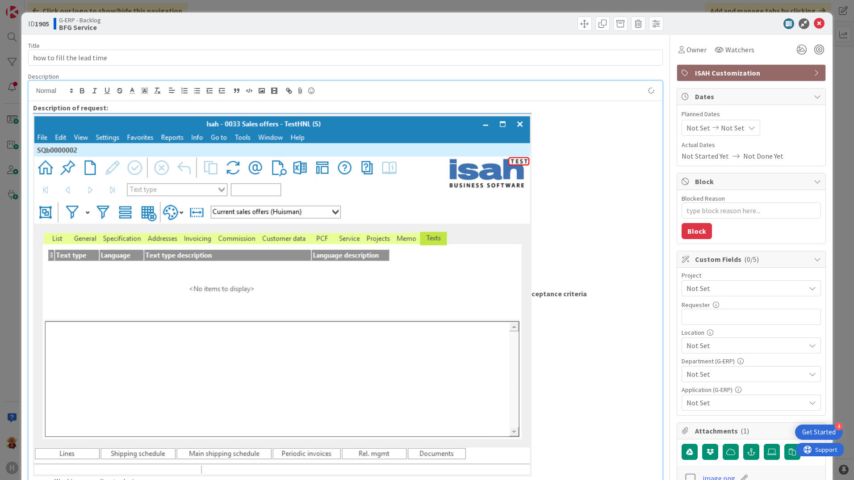
click at [238, 180] on img at bounding box center [282, 294] width 499 height 363
click at [126, 109] on p "Description of request:" at bounding box center [345, 108] width 625 height 10
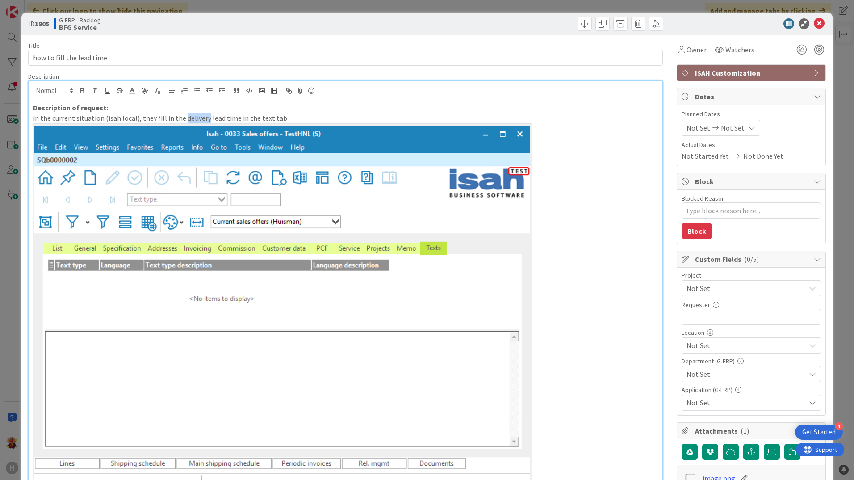
drag, startPoint x: 204, startPoint y: 117, endPoint x: 181, endPoint y: 114, distance: 22.9
click at [181, 114] on p "in the current situation (isah local), they fill in the delivery lead time in t…" at bounding box center [345, 118] width 625 height 10
drag, startPoint x: 365, startPoint y: 110, endPoint x: 355, endPoint y: 118, distance: 12.4
click at [359, 116] on div "Description of request: in the current situation (isah local), they fill in the…" at bounding box center [346, 354] width 634 height 506
click at [355, 119] on p "in the current situation (isah local), they fill in the delivery lead time in t…" at bounding box center [345, 118] width 625 height 10
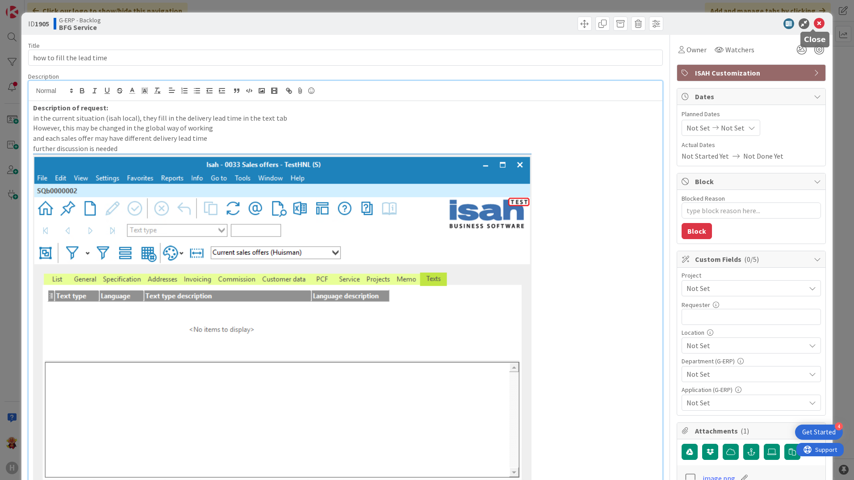
click at [817, 22] on icon at bounding box center [819, 23] width 11 height 11
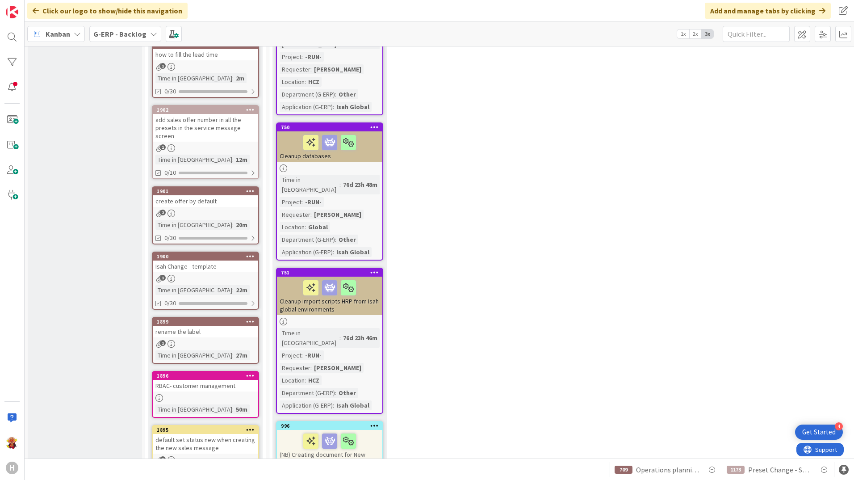
scroll to position [1199, 0]
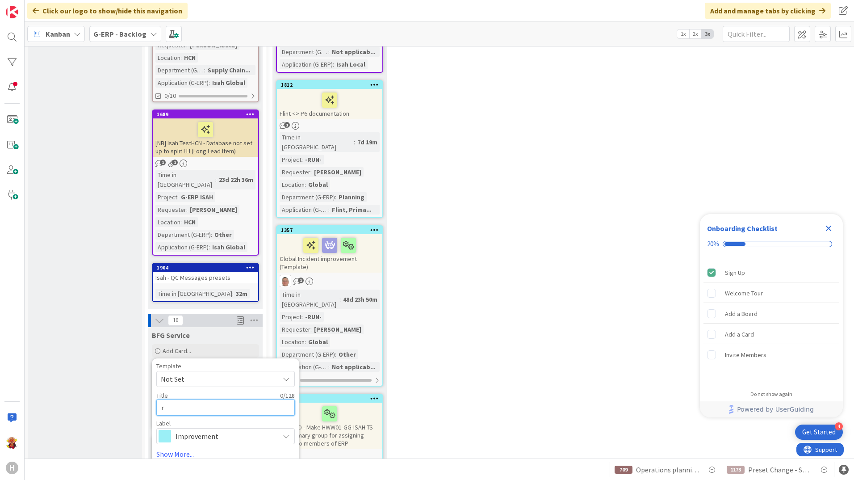
type textarea "re"
type textarea "x"
type textarea "rew"
type textarea "x"
type textarea "rewo"
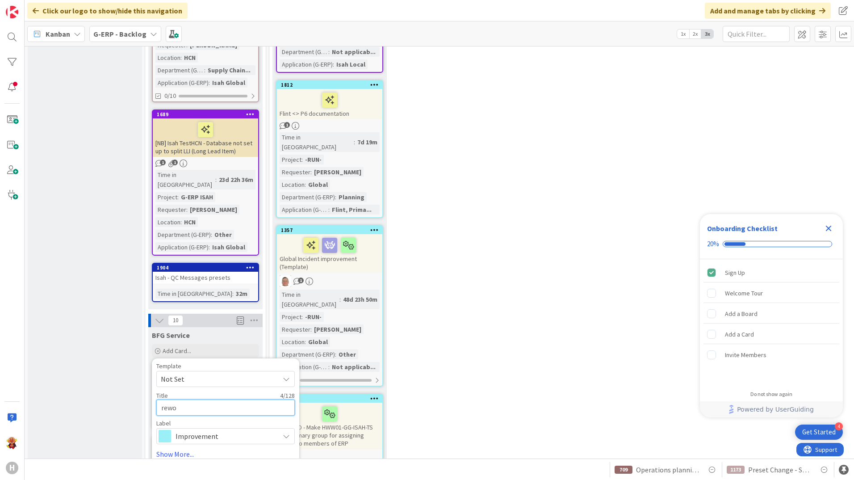
type textarea "x"
type textarea "rewor"
click at [231, 373] on span "Not Set" at bounding box center [217, 379] width 112 height 12
click at [234, 412] on span "BFG SS - Standard Template" at bounding box center [233, 418] width 128 height 12
drag, startPoint x: 253, startPoint y: 302, endPoint x: 66, endPoint y: 301, distance: 187.2
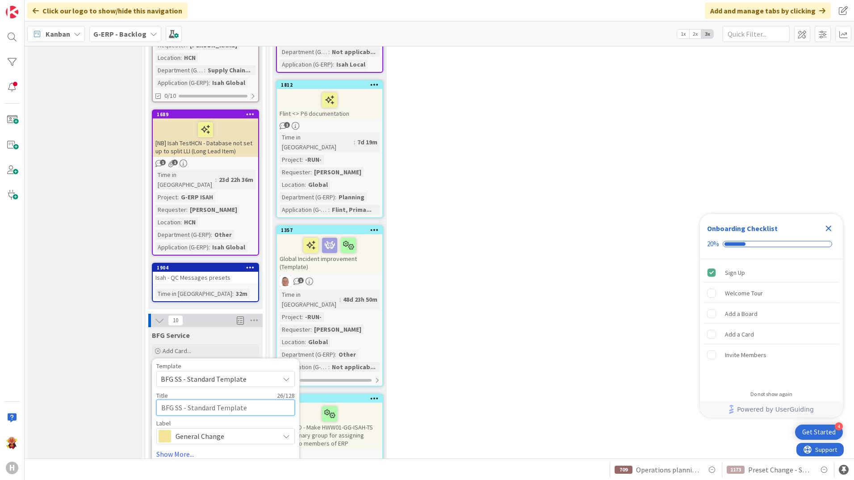
click at [179, 464] on button "Add" at bounding box center [168, 472] width 24 height 16
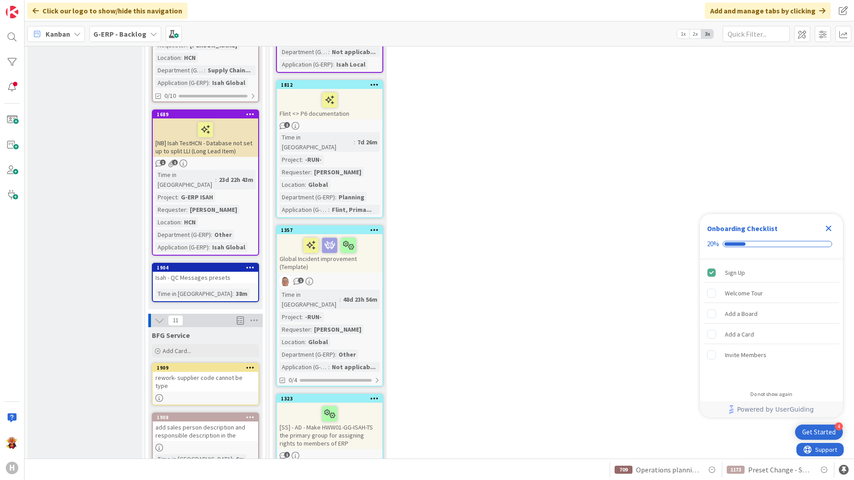
click at [220, 394] on div at bounding box center [205, 398] width 105 height 8
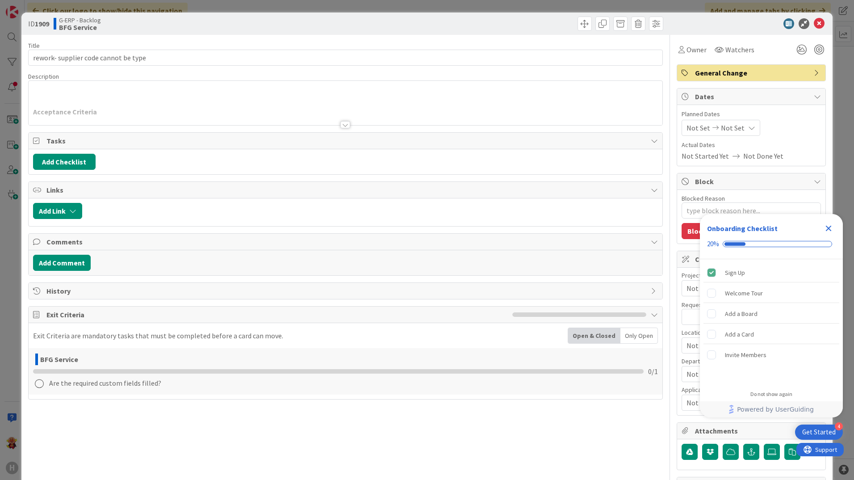
drag, startPoint x: 323, startPoint y: 66, endPoint x: 313, endPoint y: 79, distance: 16.6
click at [322, 66] on div "Title 37 / 128 rework- supplier code cannot be type Description Acceptance Crit…" at bounding box center [345, 311] width 635 height 552
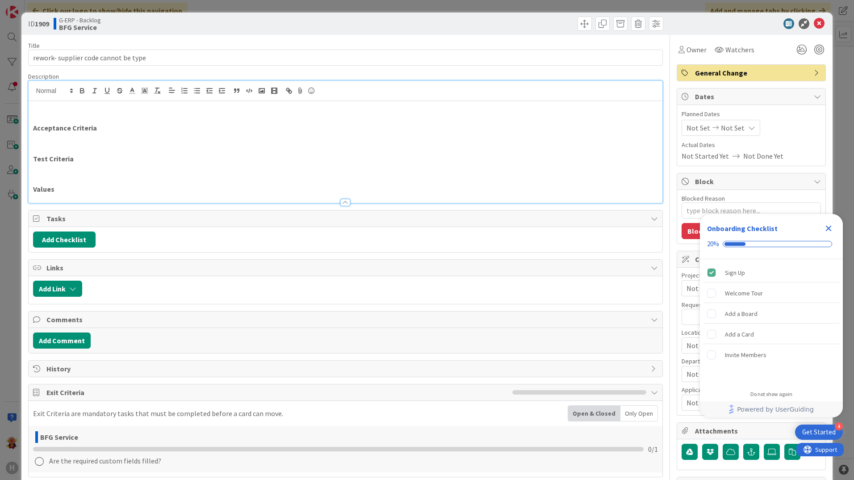
click at [300, 98] on div "Acceptance Criteria Test Criteria Values" at bounding box center [346, 142] width 634 height 122
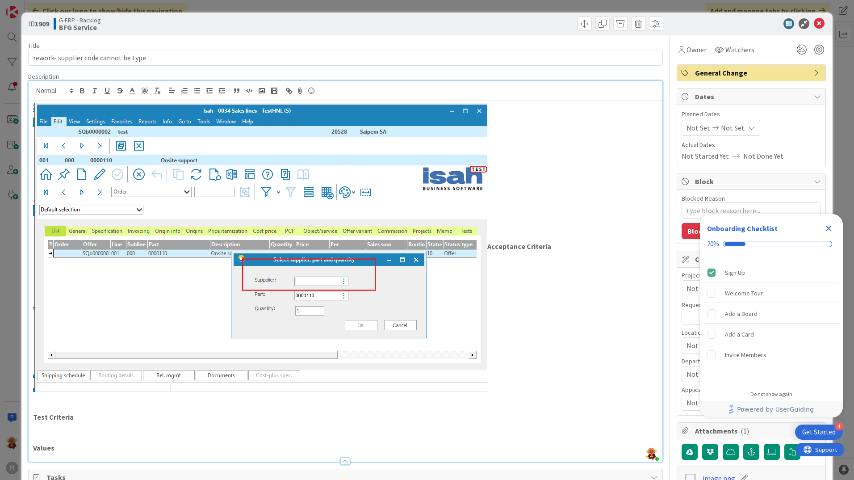
click at [143, 160] on img at bounding box center [260, 247] width 454 height 289
click at [231, 319] on img at bounding box center [260, 247] width 454 height 289
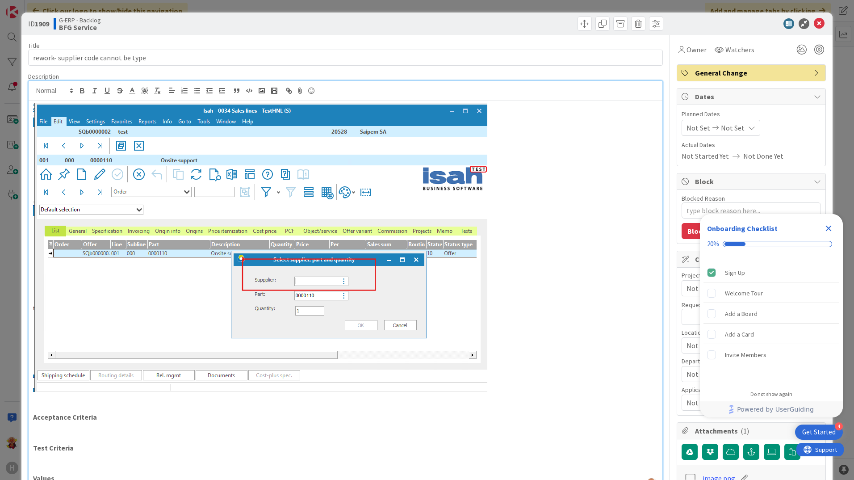
click at [34, 146] on img at bounding box center [260, 247] width 454 height 289
drag, startPoint x: 357, startPoint y: 161, endPoint x: 378, endPoint y: 149, distance: 23.8
click at [357, 162] on img at bounding box center [260, 247] width 454 height 289
click at [31, 115] on div "Acceptance Criteria Test Criteria Values" at bounding box center [346, 296] width 634 height 391
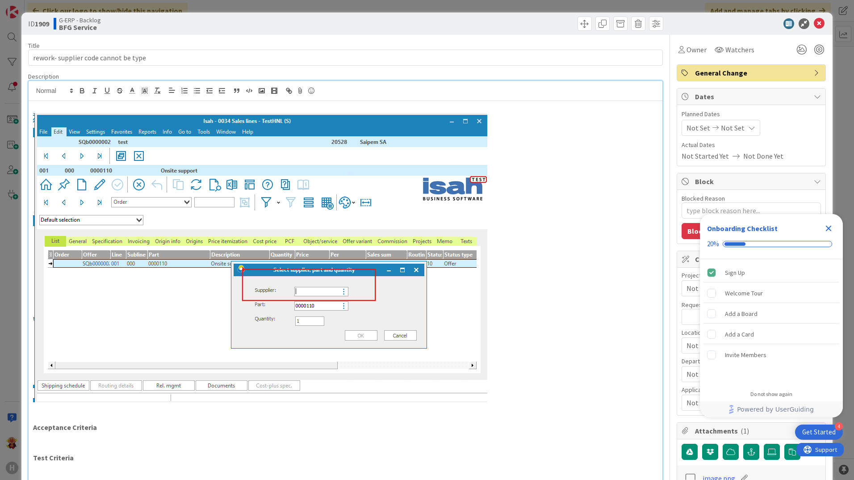
click at [32, 104] on div "Acceptance Criteria Test Criteria Values" at bounding box center [346, 301] width 634 height 401
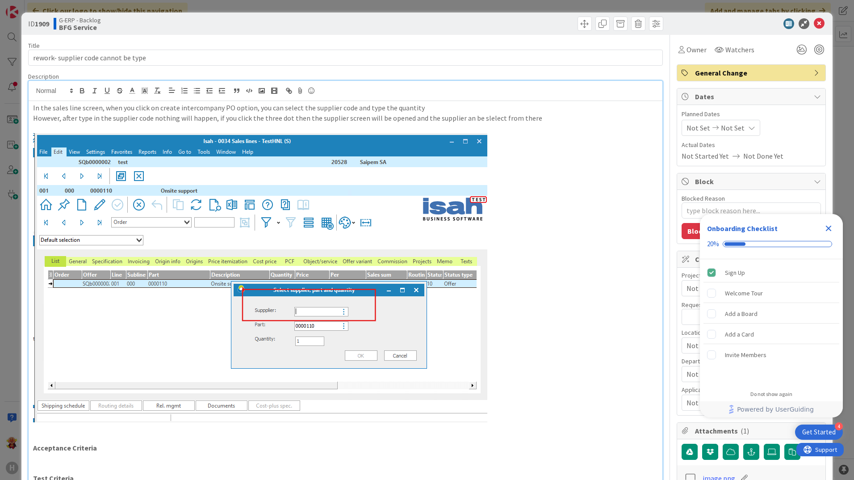
click at [442, 127] on p at bounding box center [345, 128] width 625 height 10
click at [433, 130] on p at bounding box center [345, 128] width 625 height 10
click at [432, 127] on p at bounding box center [345, 128] width 625 height 10
click at [455, 116] on p "However, after type in the supplier code nothing will happen, if you click the …" at bounding box center [345, 118] width 625 height 10
click at [532, 115] on p "However, after type in the supplier code nothing will happen, if you click the …" at bounding box center [345, 118] width 625 height 10
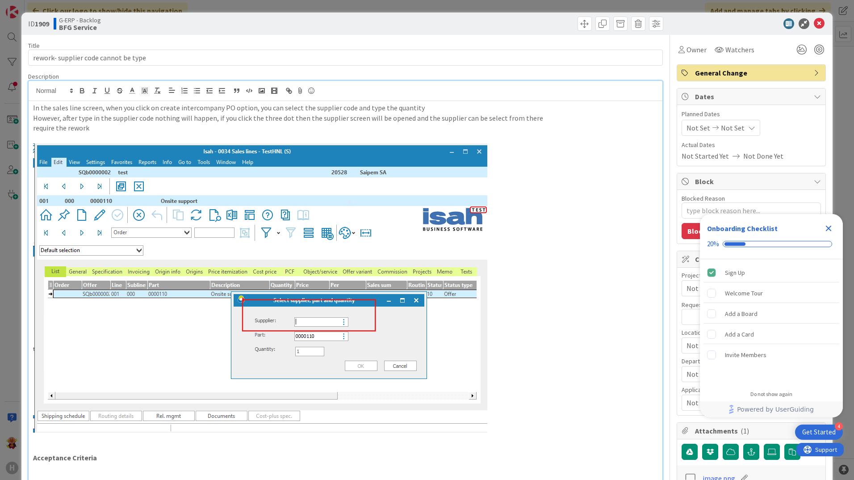
click at [66, 130] on p "require the rework" at bounding box center [345, 128] width 625 height 10
click at [814, 21] on icon at bounding box center [819, 23] width 11 height 11
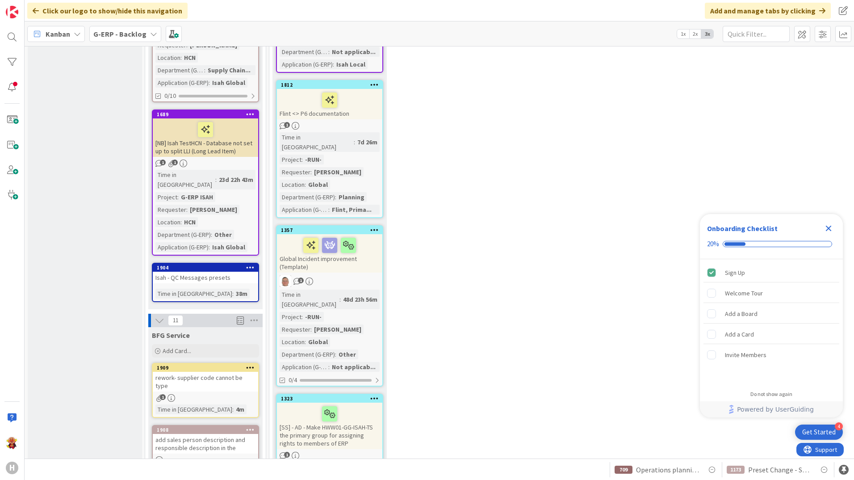
click at [189, 434] on div "add sales person description and responsible description in the" at bounding box center [205, 444] width 105 height 20
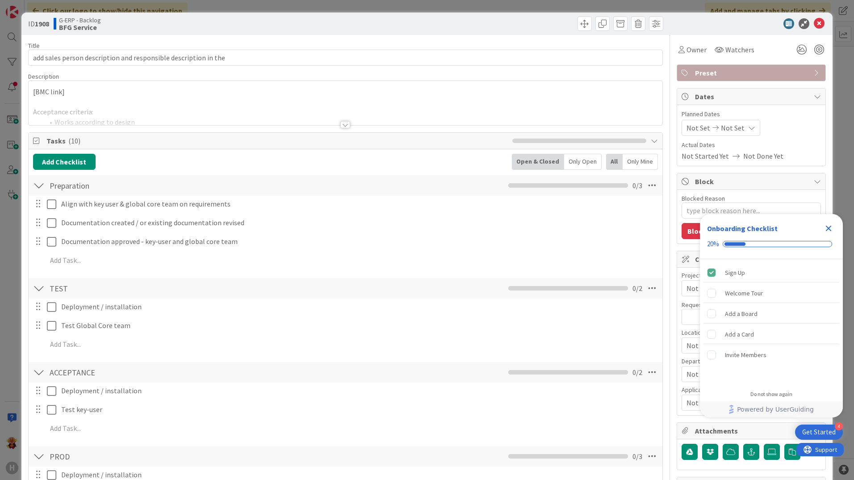
click at [345, 124] on div at bounding box center [345, 124] width 10 height 7
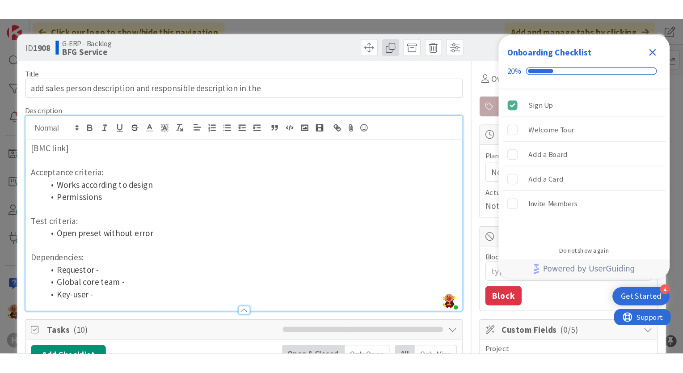
scroll to position [849, 0]
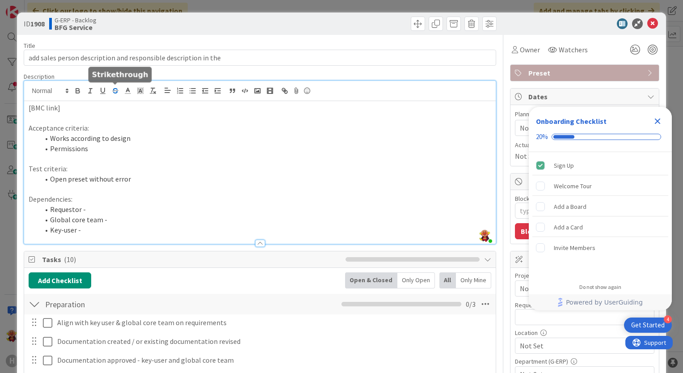
click at [114, 94] on button "button" at bounding box center [115, 90] width 13 height 11
drag, startPoint x: 102, startPoint y: 110, endPoint x: 16, endPoint y: 102, distance: 86.6
click at [16, 102] on div "ID 1908 G-ERP - Backlog BFG Service Title 64 / 128 add sales person description…" at bounding box center [341, 186] width 683 height 373
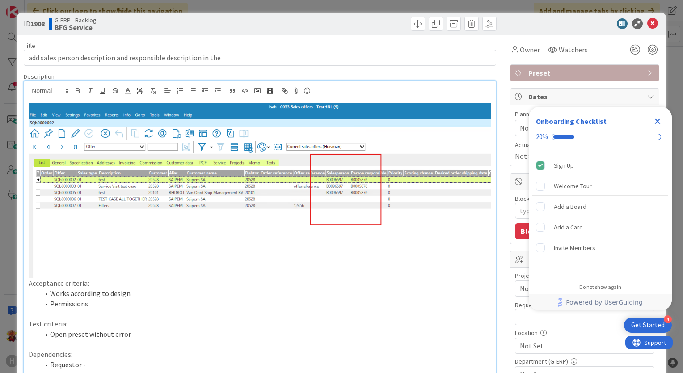
drag, startPoint x: 44, startPoint y: 122, endPoint x: 22, endPoint y: 123, distance: 21.9
click at [43, 122] on img at bounding box center [260, 190] width 462 height 175
click at [29, 119] on img at bounding box center [260, 190] width 462 height 175
click at [26, 121] on div "Acceptance criteria: Works according to design Permissions Test criteria: Open …" at bounding box center [259, 250] width 471 height 298
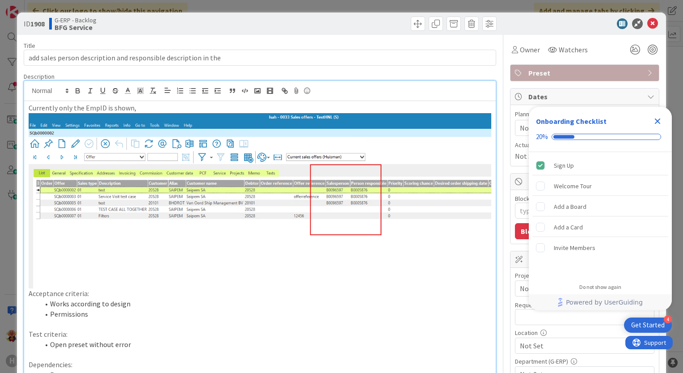
click at [148, 106] on p "Currently only the EmpID is shown," at bounding box center [260, 108] width 462 height 10
click at [647, 21] on icon at bounding box center [652, 23] width 11 height 11
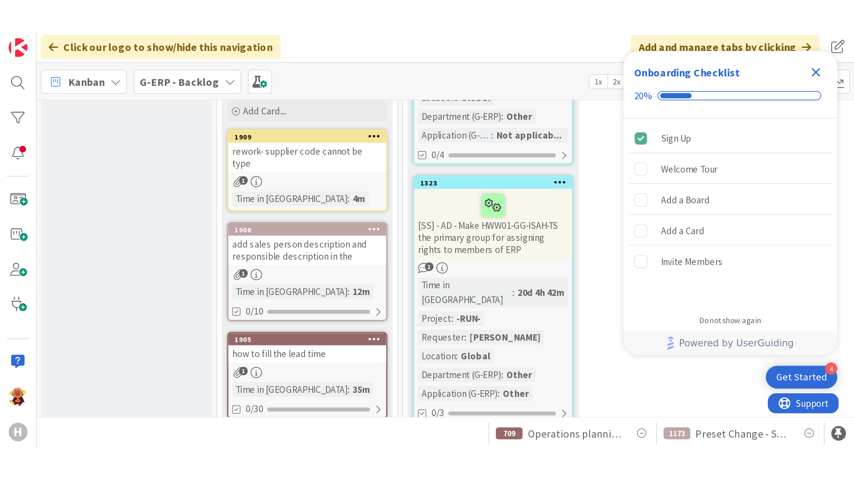
scroll to position [1147, 0]
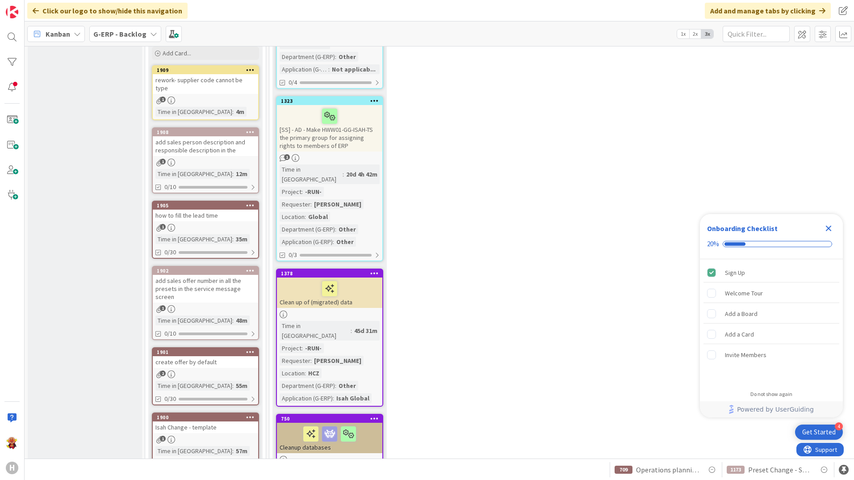
click at [142, 35] on b "G-ERP - Backlog" at bounding box center [119, 33] width 53 height 9
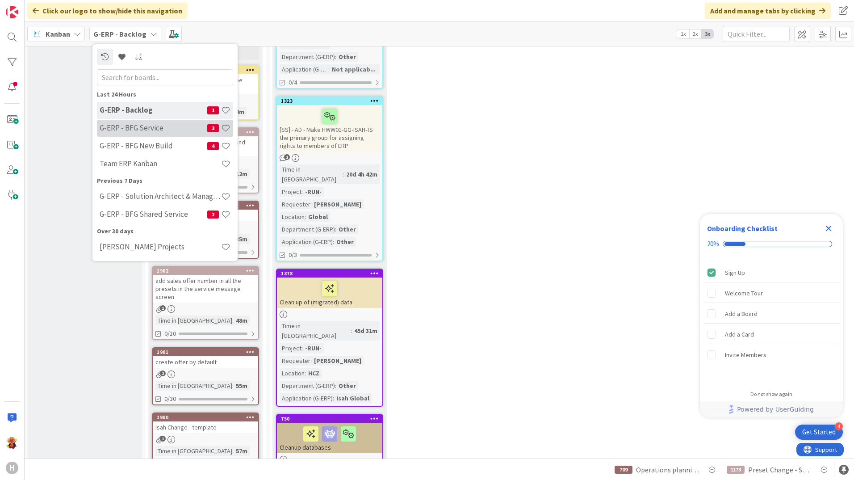
click at [172, 135] on div "G-ERP - BFG Service 3" at bounding box center [165, 128] width 136 height 17
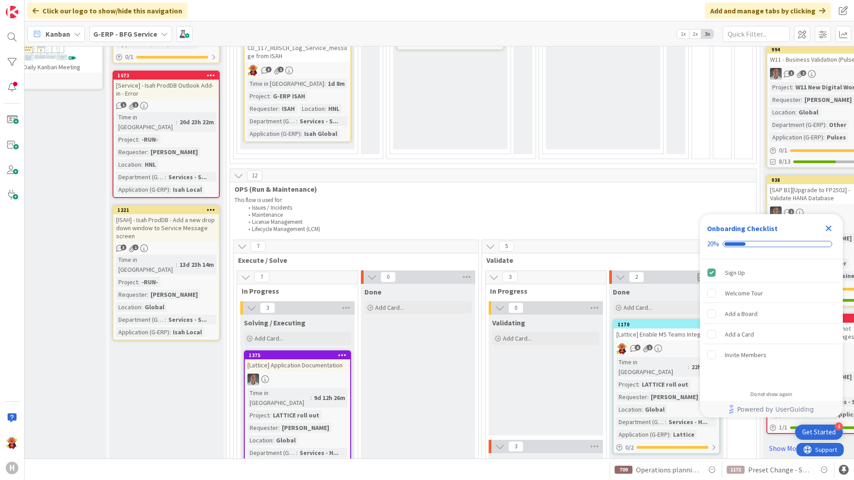
scroll to position [555, 36]
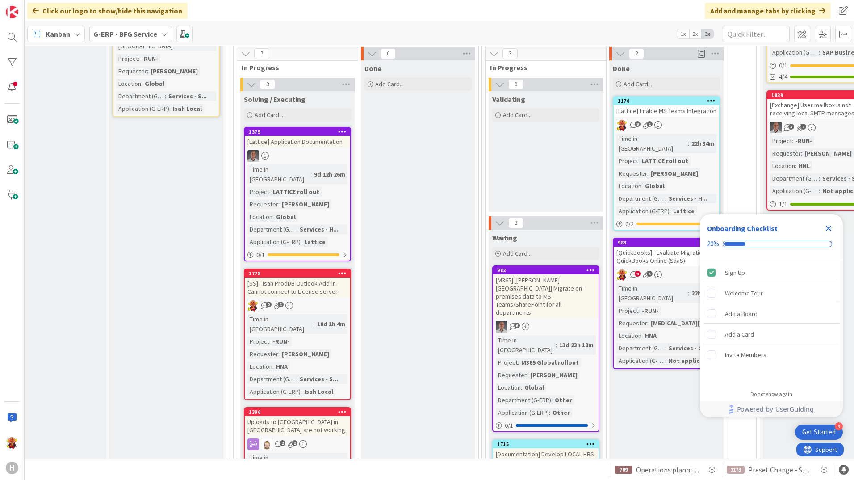
click at [572, 321] on div "6" at bounding box center [545, 327] width 105 height 12
